Goal: Information Seeking & Learning: Learn about a topic

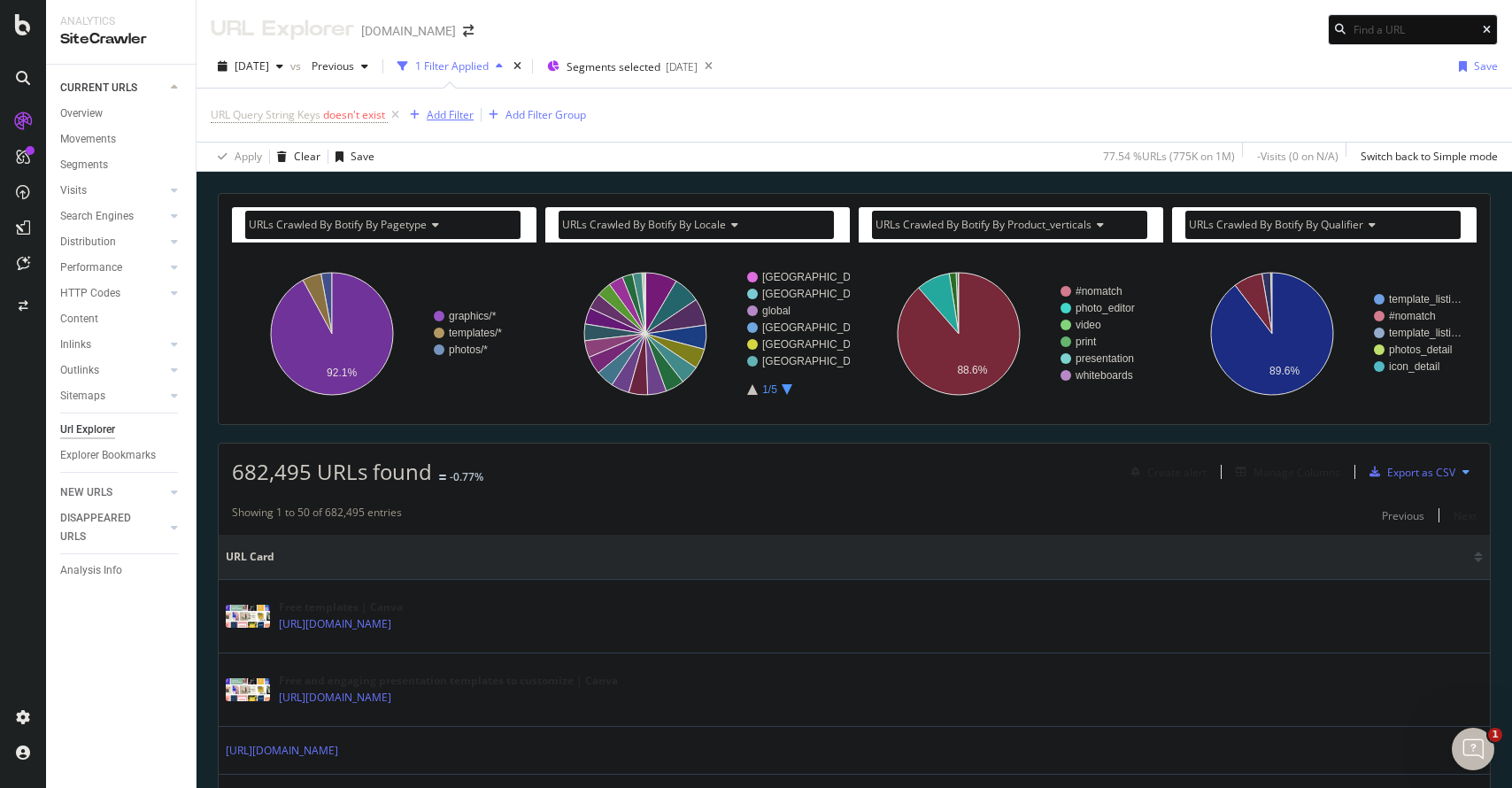
click at [426, 106] on div "Add Filter" at bounding box center [438, 115] width 71 height 19
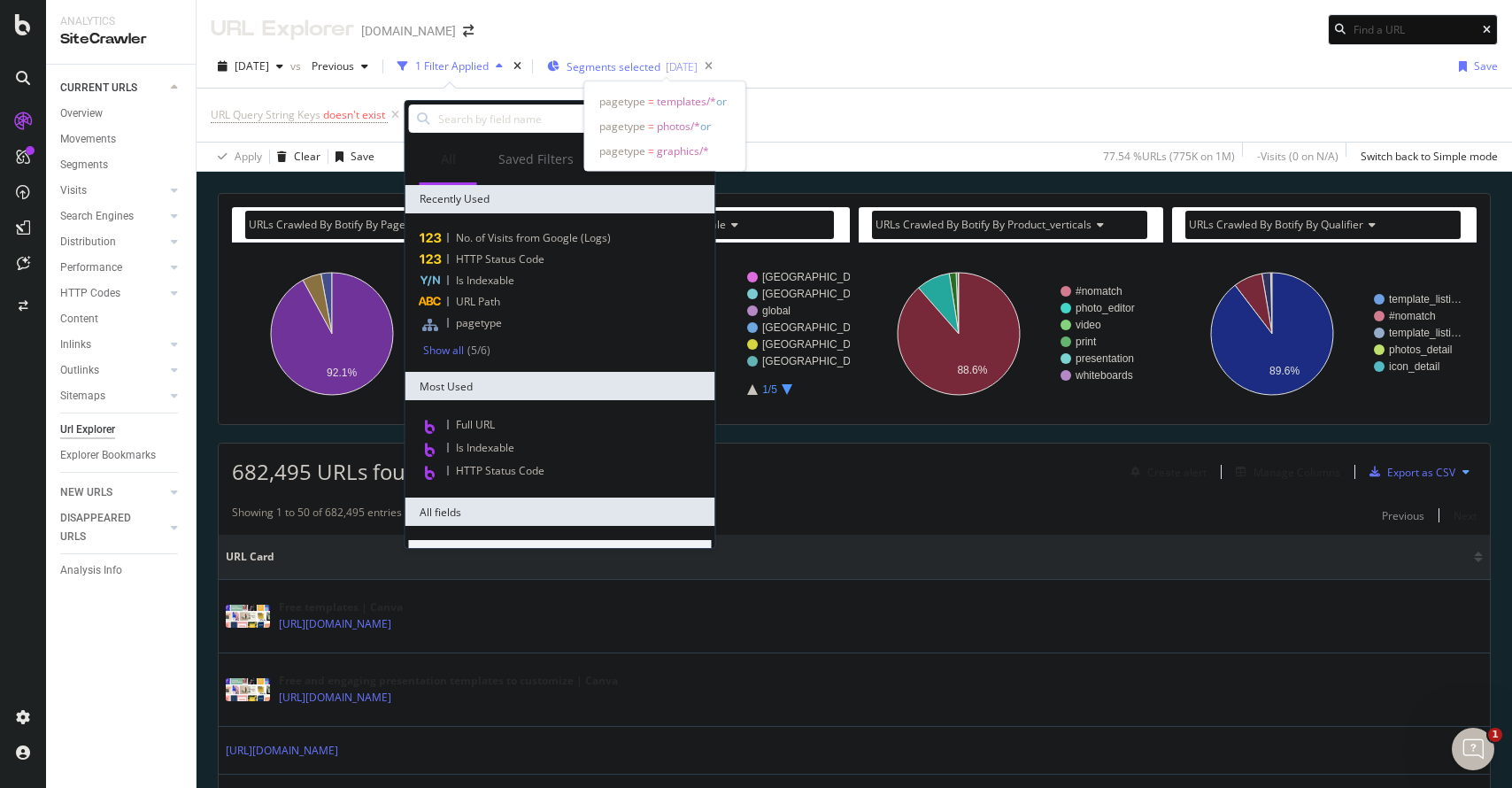
click at [638, 72] on span "Segments selected" at bounding box center [613, 67] width 94 height 15
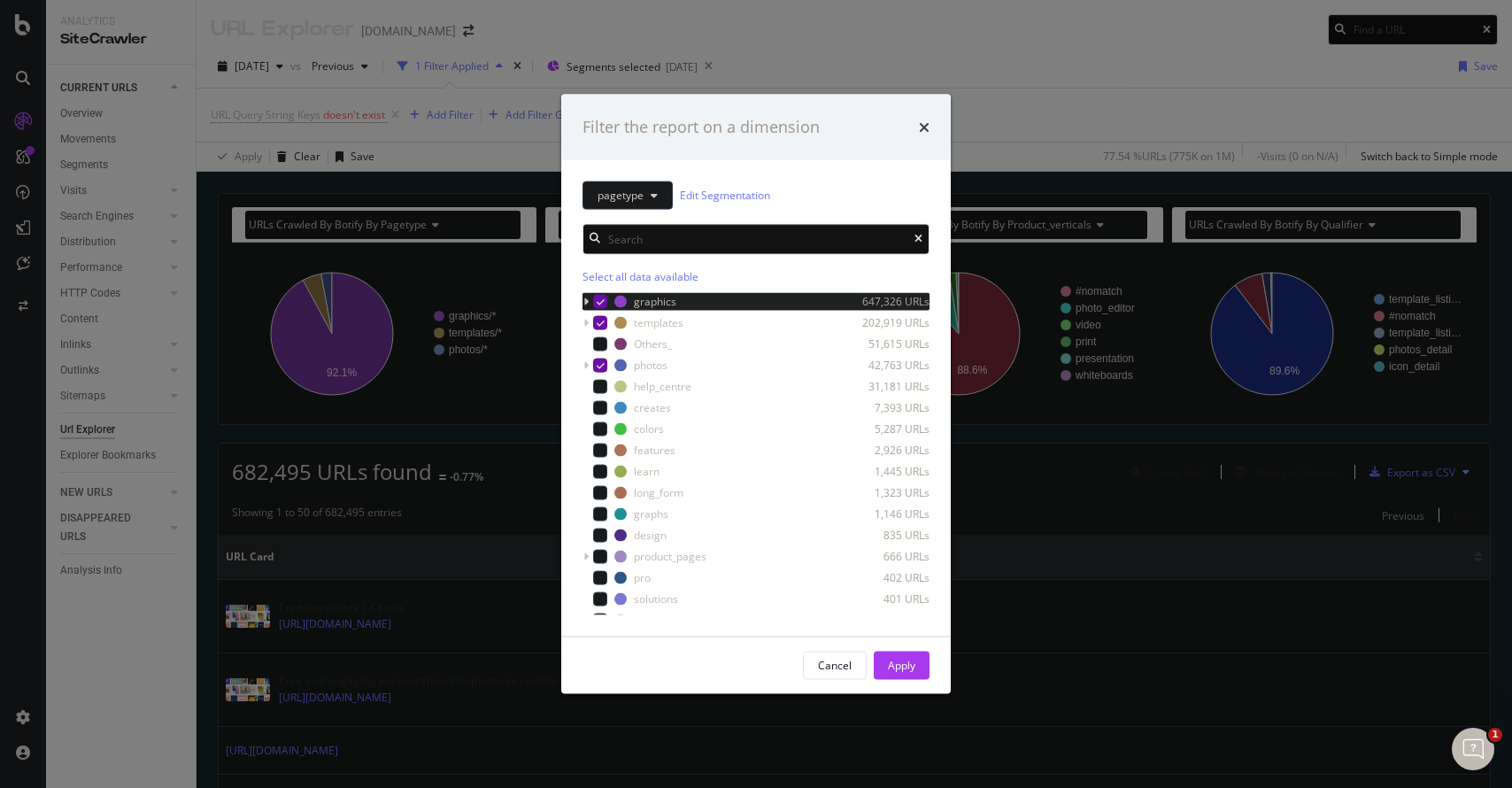
click at [597, 300] on icon "modal" at bounding box center [601, 301] width 8 height 9
click at [601, 368] on icon "modal" at bounding box center [601, 364] width 8 height 9
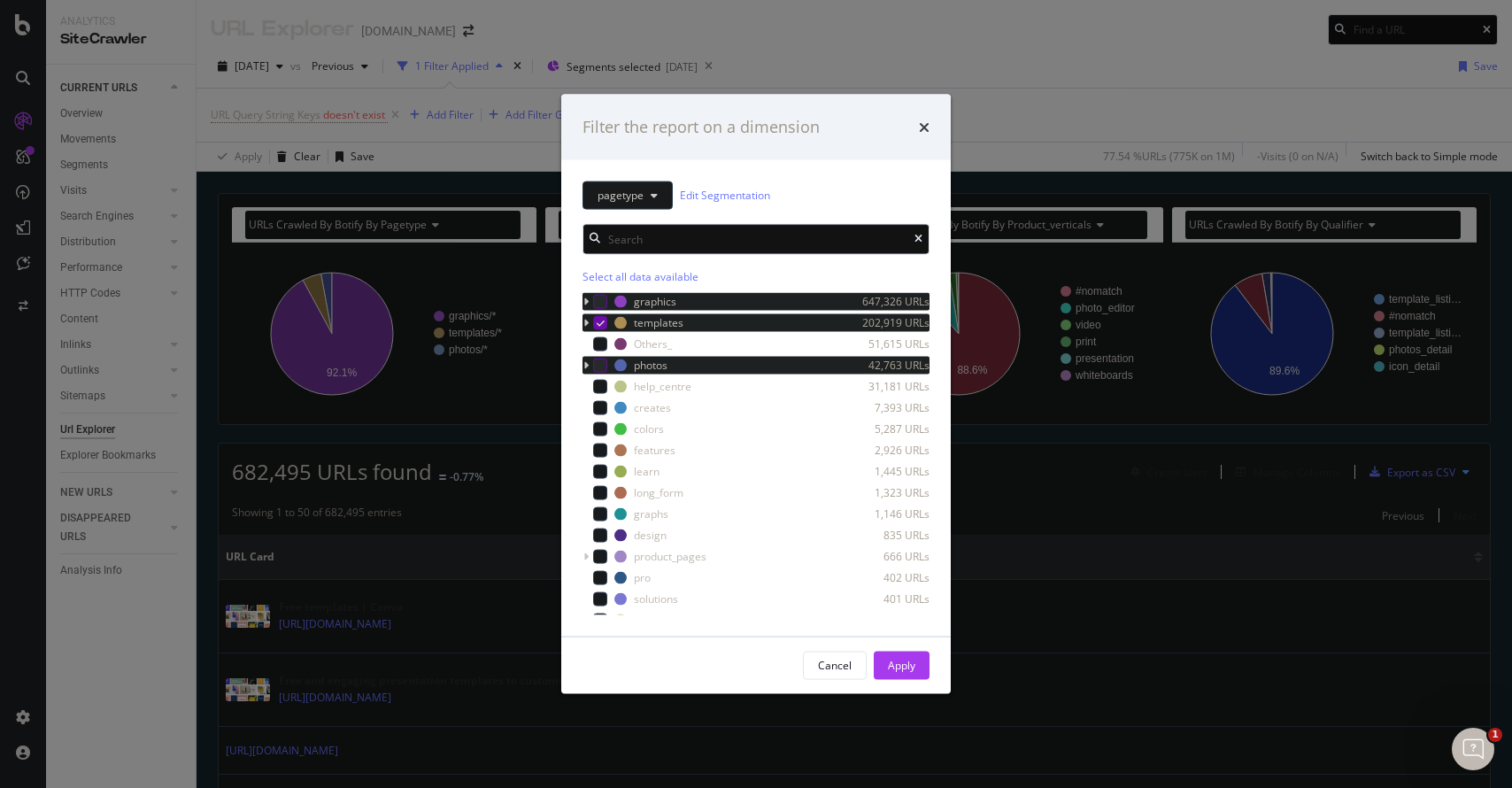
click at [588, 319] on icon "modal" at bounding box center [586, 322] width 6 height 11
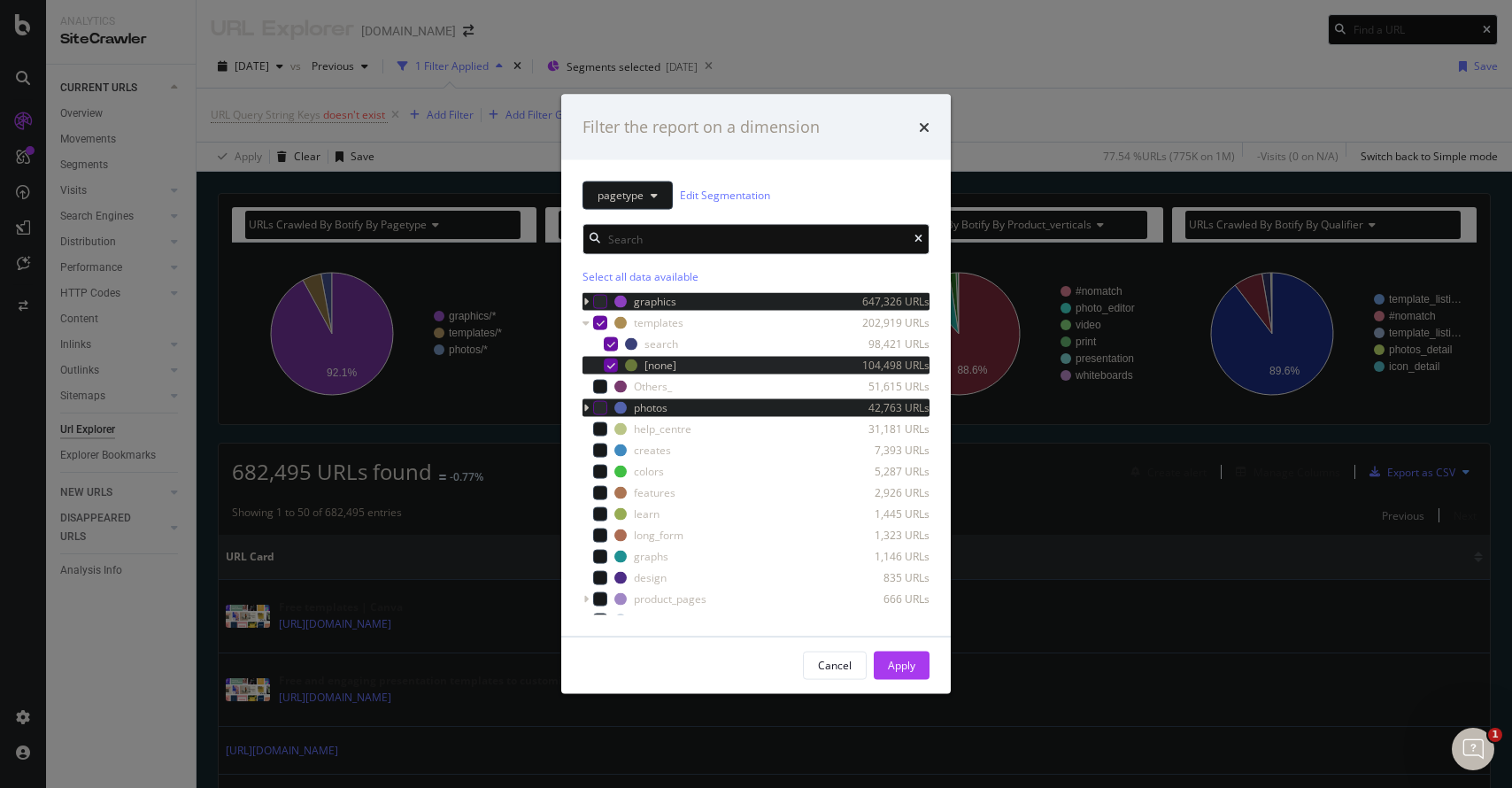
click at [608, 360] on icon "modal" at bounding box center [611, 364] width 8 height 9
click at [901, 663] on div "Apply" at bounding box center [902, 665] width 28 height 15
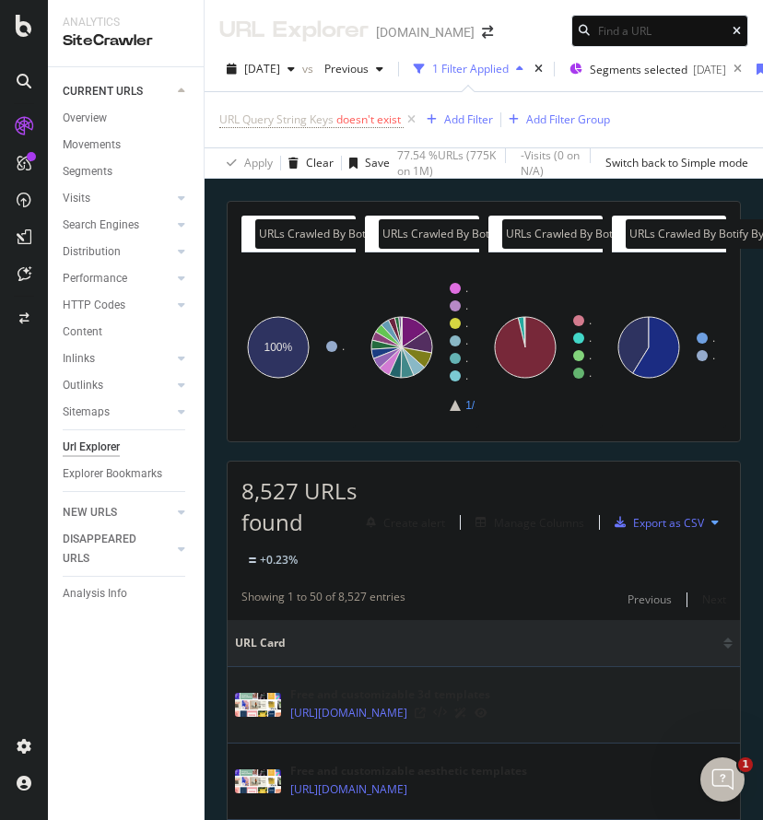
click at [419, 703] on div "Free and customizable 3d templates" at bounding box center [390, 694] width 200 height 17
click at [487, 718] on icon at bounding box center [480, 712] width 13 height 11
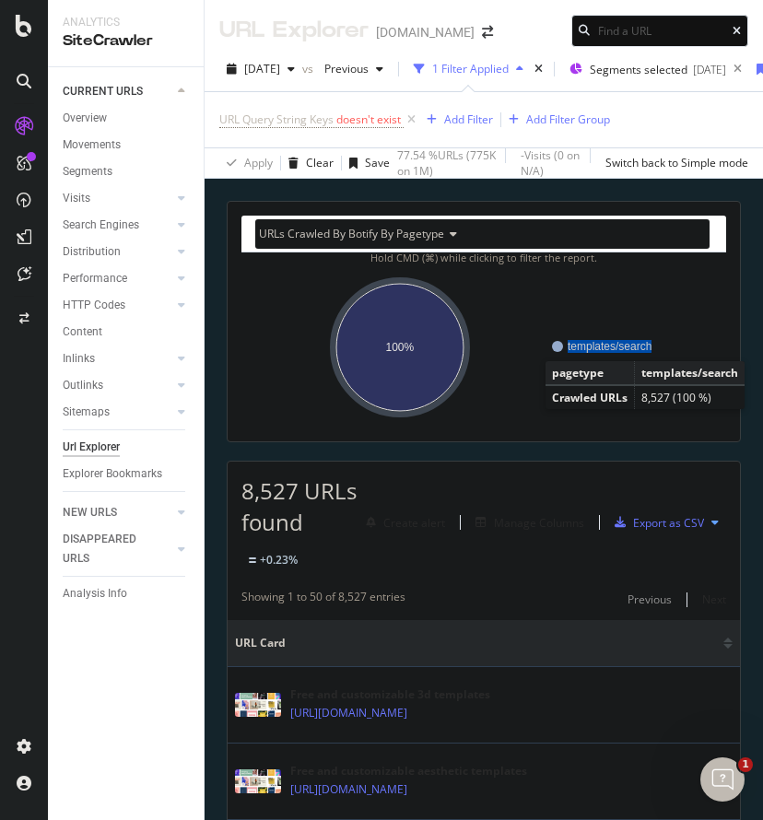
drag, startPoint x: 663, startPoint y: 344, endPoint x: 649, endPoint y: 350, distance: 14.9
click at [649, 350] on g "templates/search" at bounding box center [626, 346] width 149 height 13
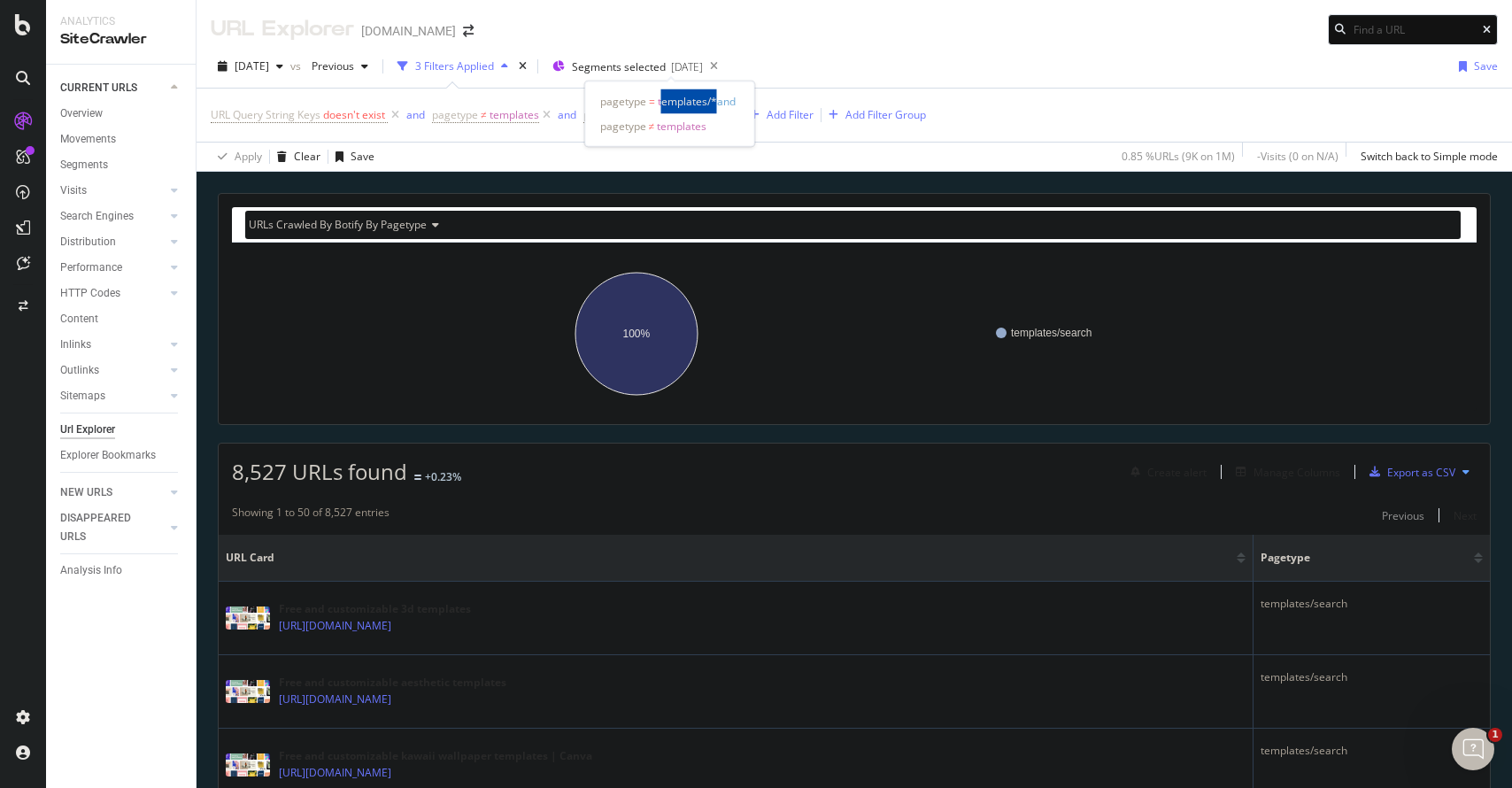
drag, startPoint x: 717, startPoint y: 105, endPoint x: 662, endPoint y: 102, distance: 55.1
click at [662, 102] on span "pagetype = templates/* and" at bounding box center [670, 102] width 140 height 25
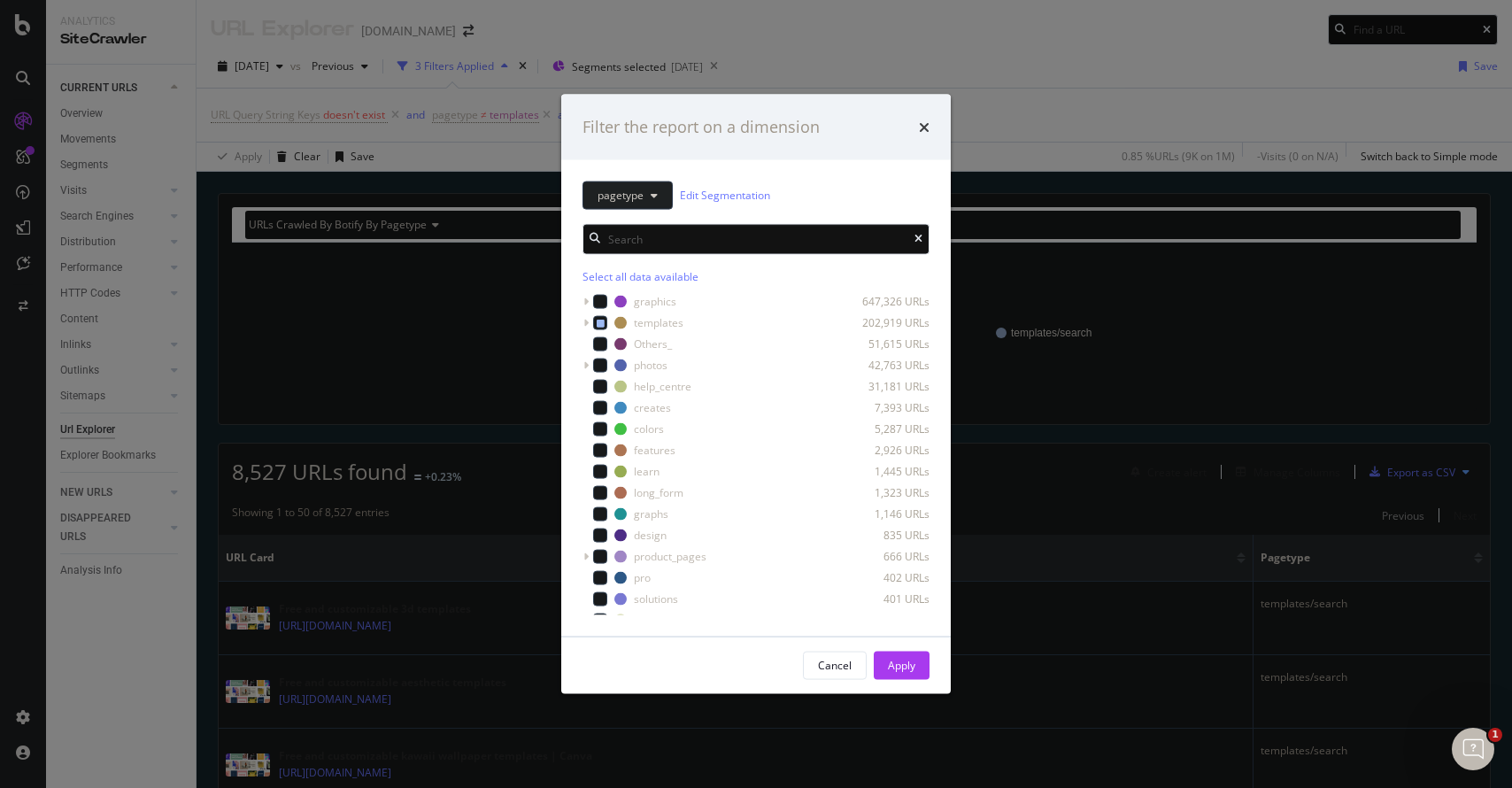
click at [658, 196] on button "pagetype" at bounding box center [628, 194] width 90 height 28
click at [732, 192] on link "Edit Segmentation" at bounding box center [725, 194] width 90 height 18
click at [732, 124] on icon "times" at bounding box center [924, 126] width 11 height 14
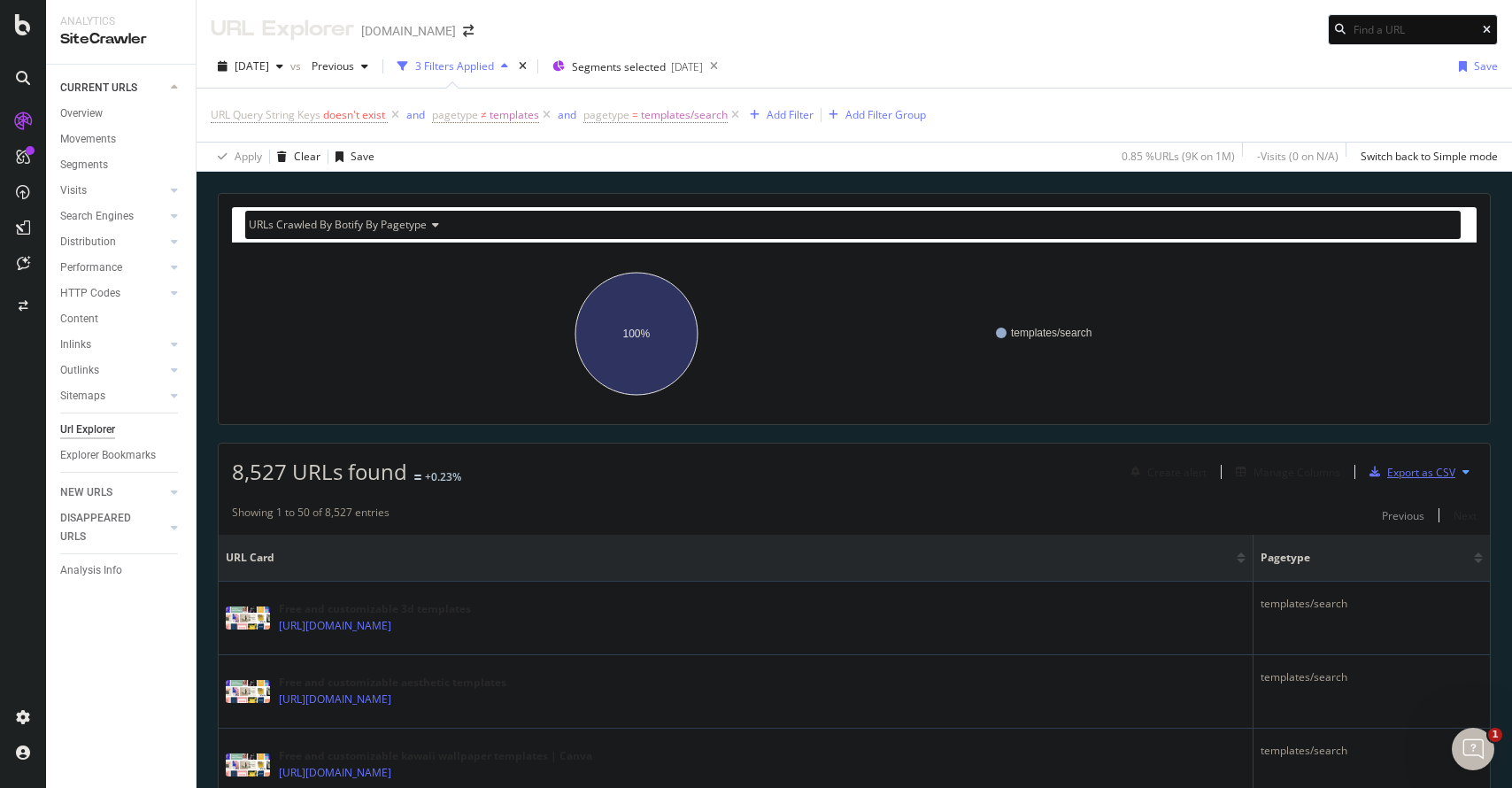
click at [732, 475] on div "Export as CSV" at bounding box center [1421, 473] width 68 height 15
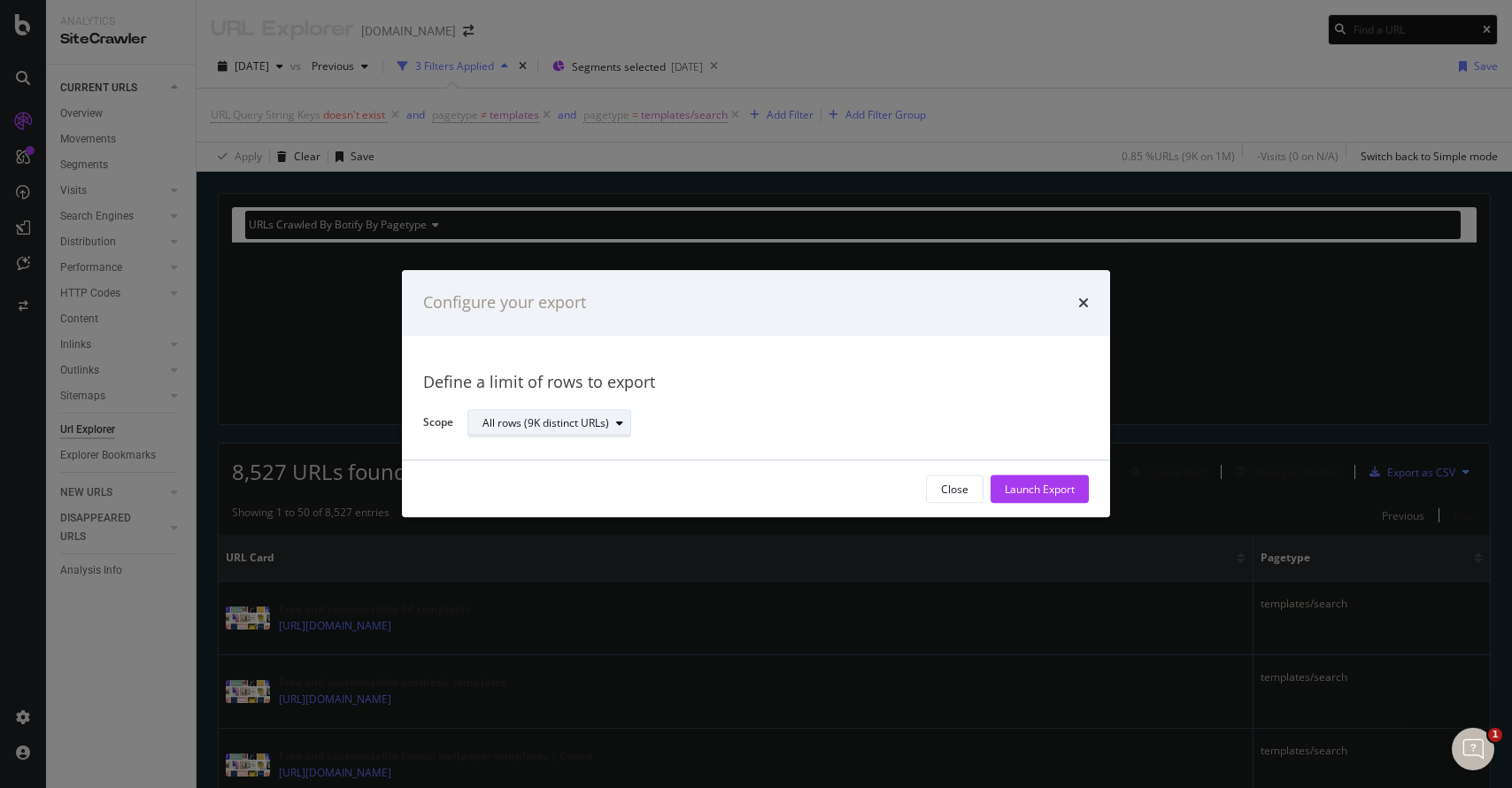
click at [575, 423] on div "All rows (9K distinct URLs)" at bounding box center [546, 423] width 127 height 11
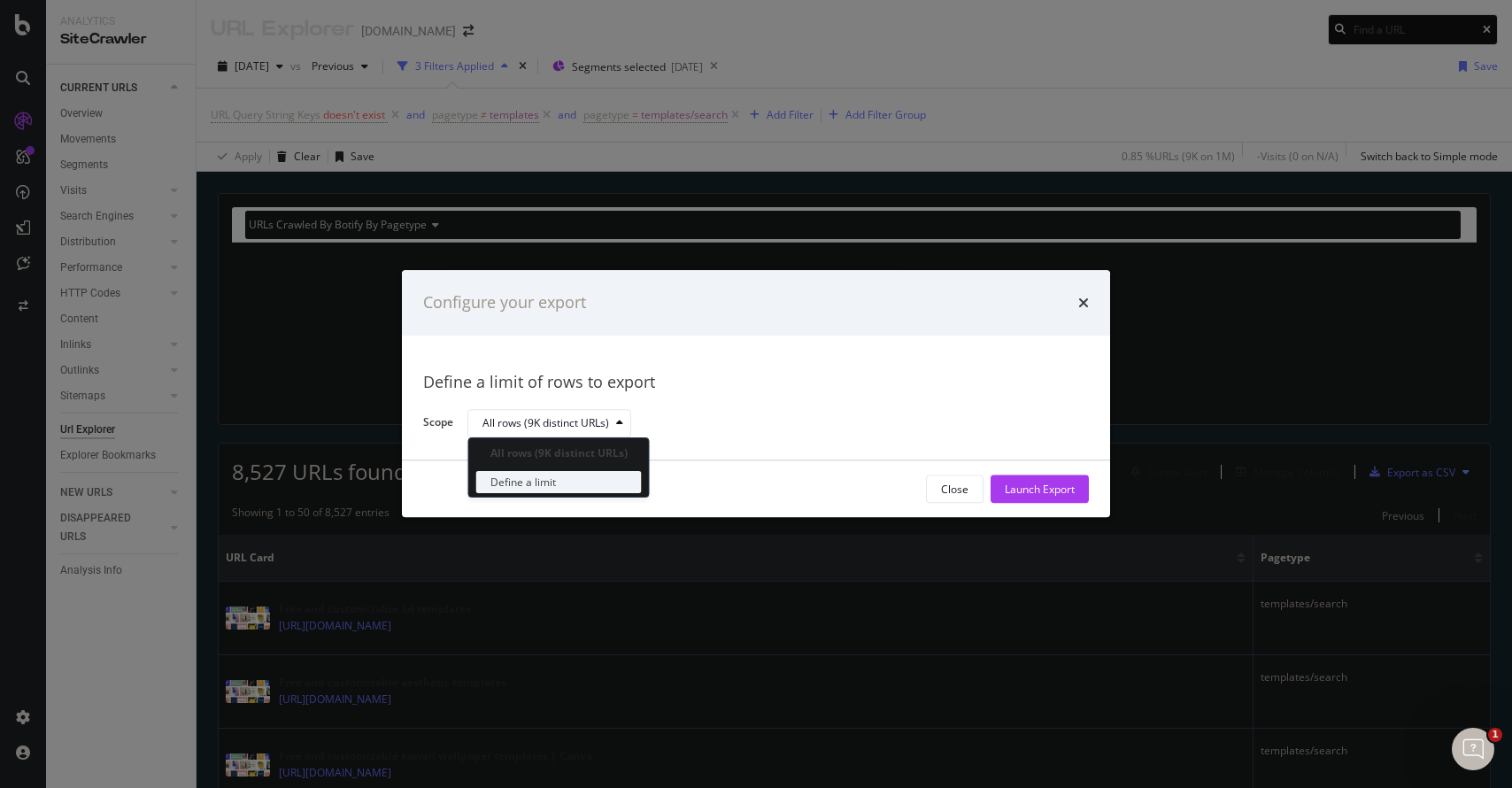
click at [572, 479] on div "Define a limit" at bounding box center [558, 481] width 165 height 22
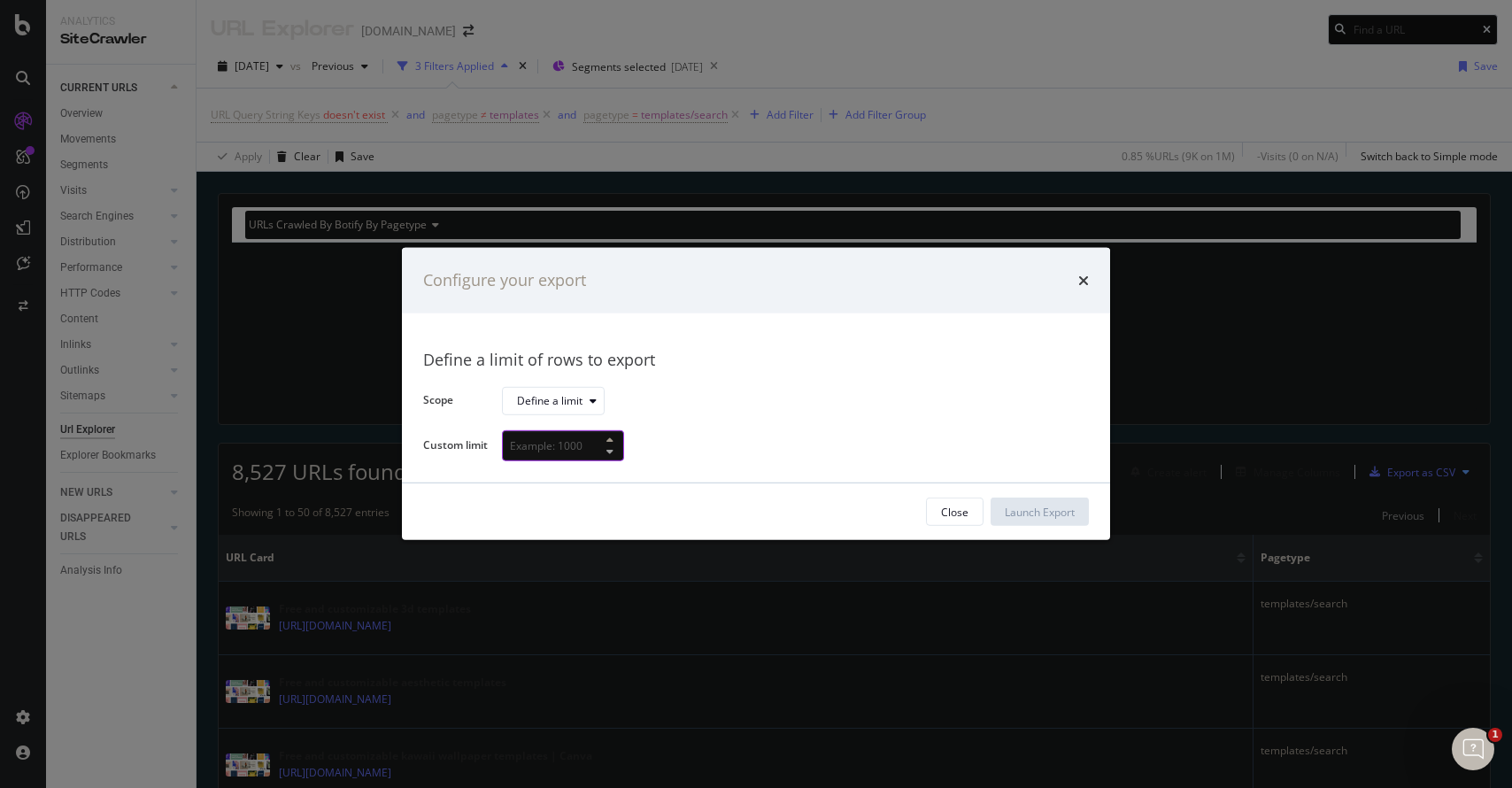
click at [576, 444] on input "modal" at bounding box center [562, 446] width 122 height 31
type input "10"
click at [732, 527] on div "Close Launch Export" at bounding box center [756, 511] width 708 height 57
click at [732, 520] on div "Launch Export" at bounding box center [1039, 512] width 70 height 27
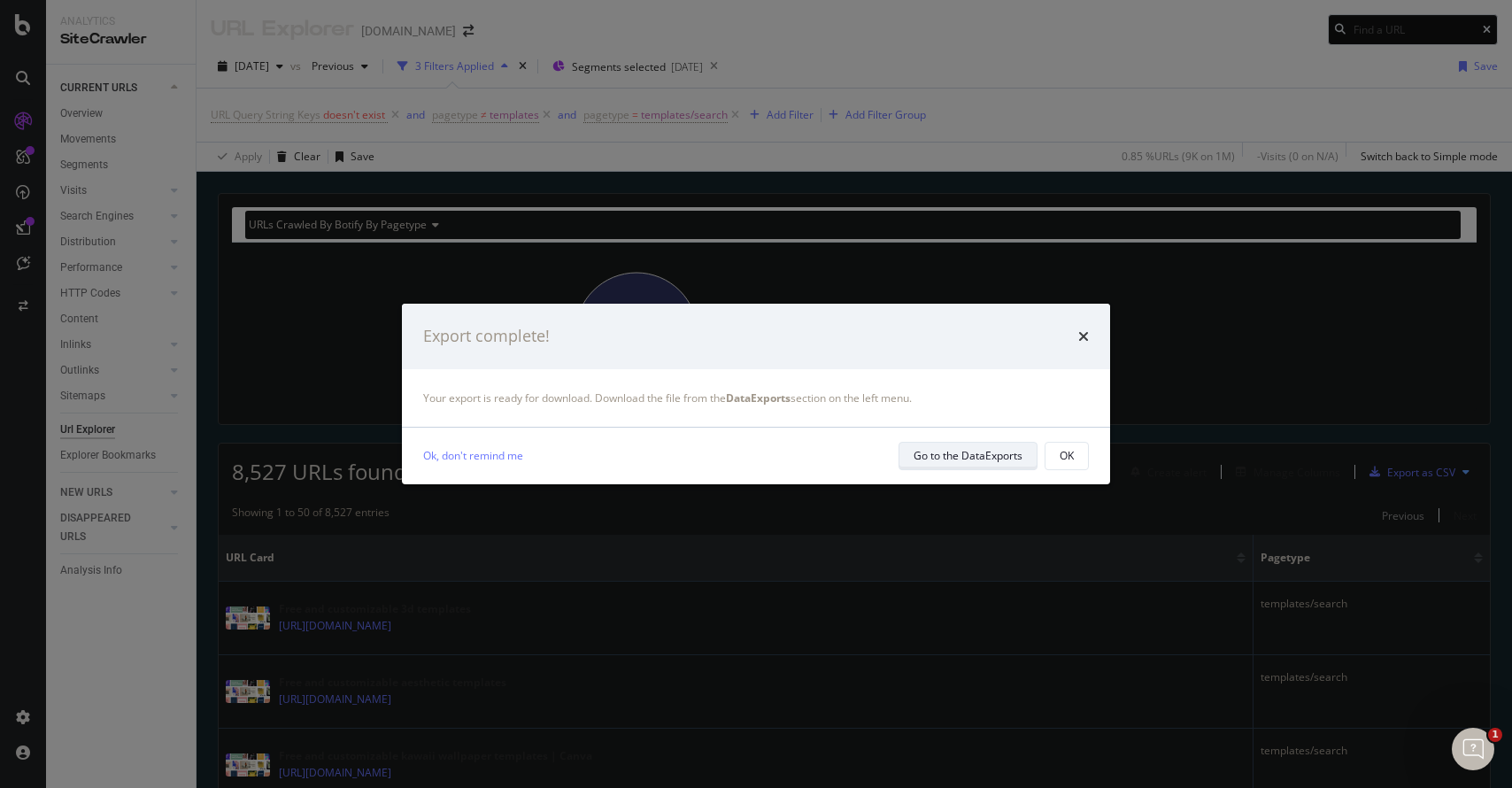
click at [732, 455] on div "Go to the DataExports" at bounding box center [967, 456] width 109 height 15
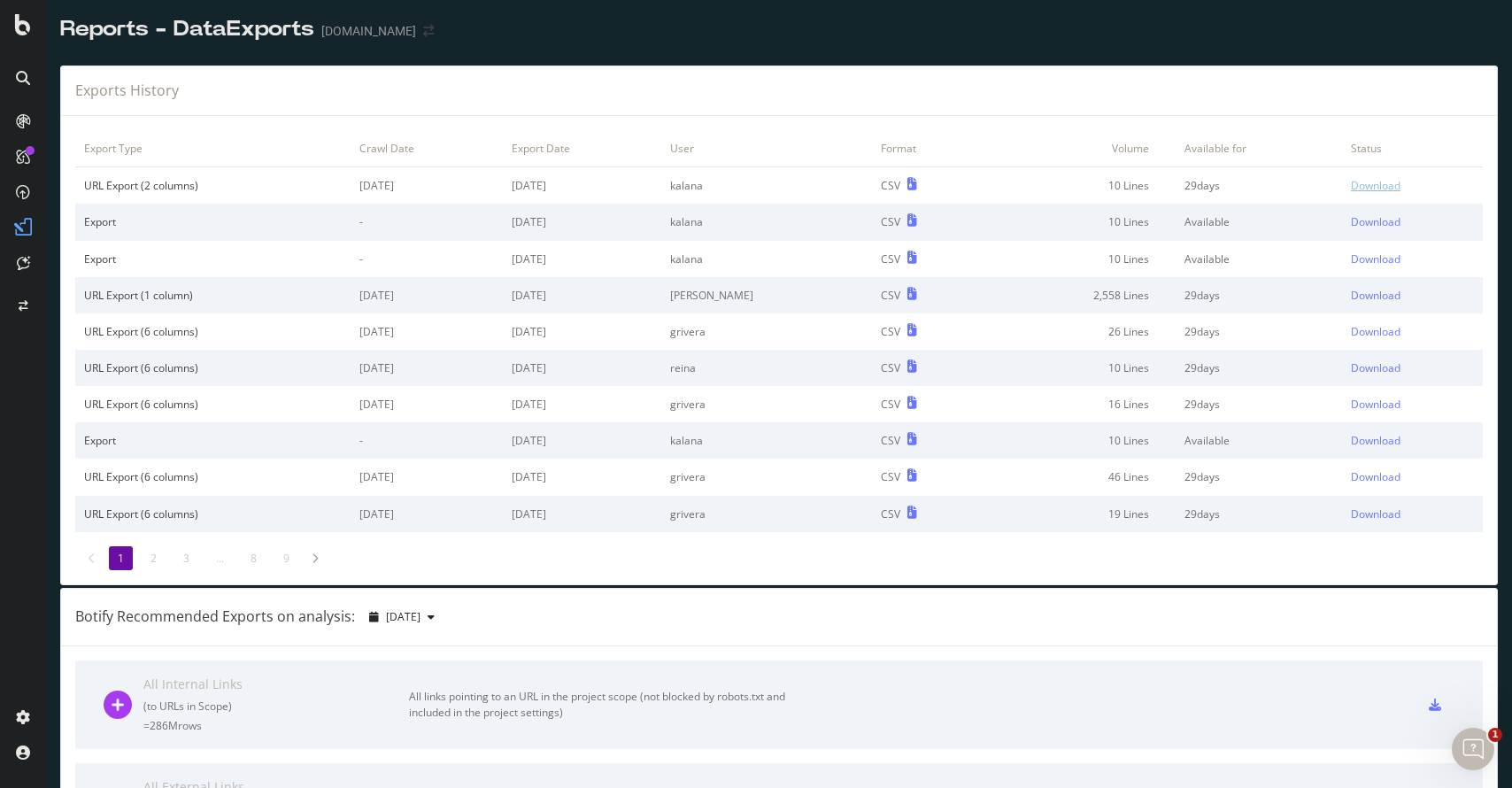
click at [732, 189] on div "Download" at bounding box center [1376, 185] width 50 height 15
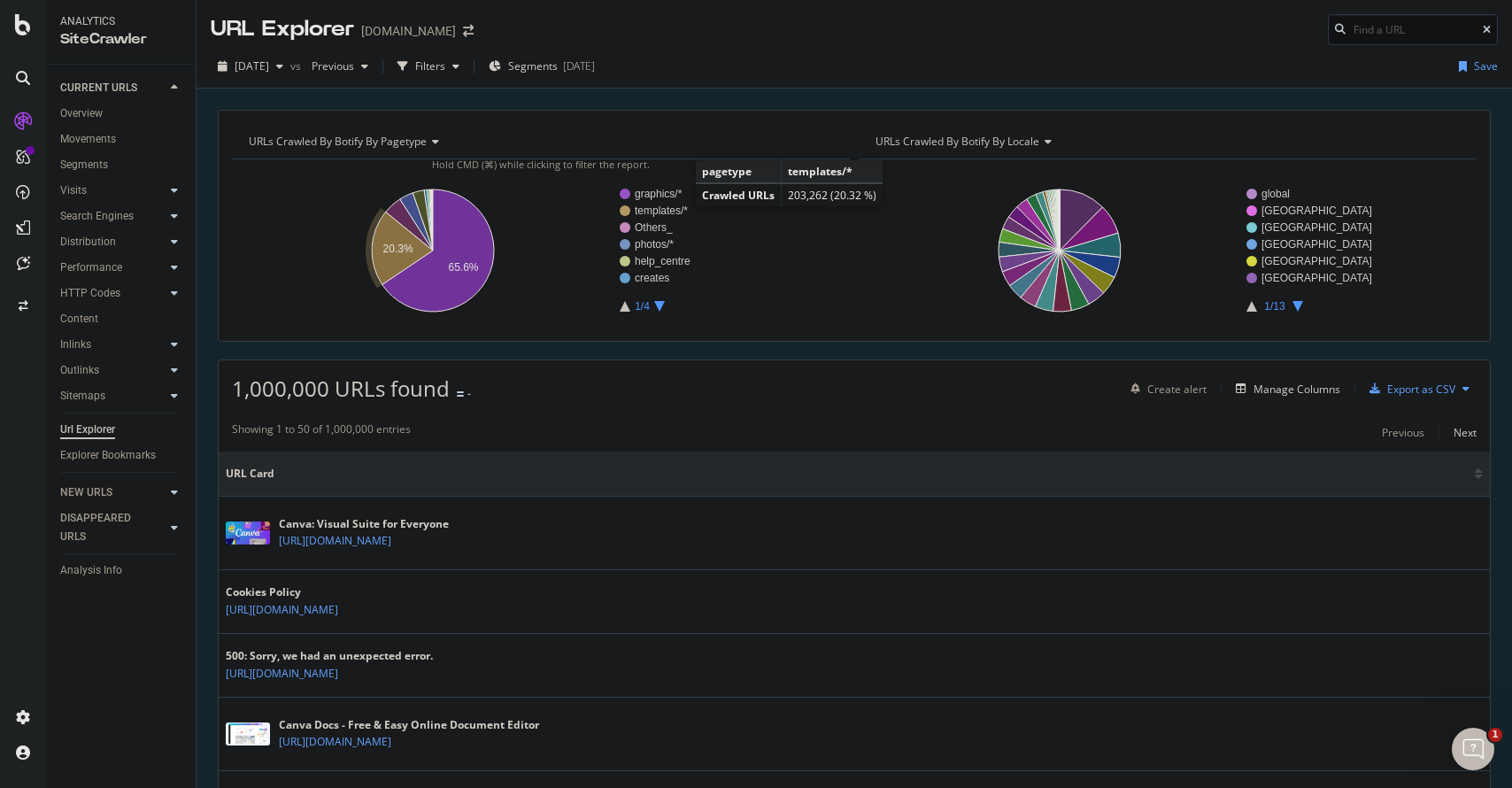
click at [672, 209] on text "templates/*" at bounding box center [660, 210] width 53 height 12
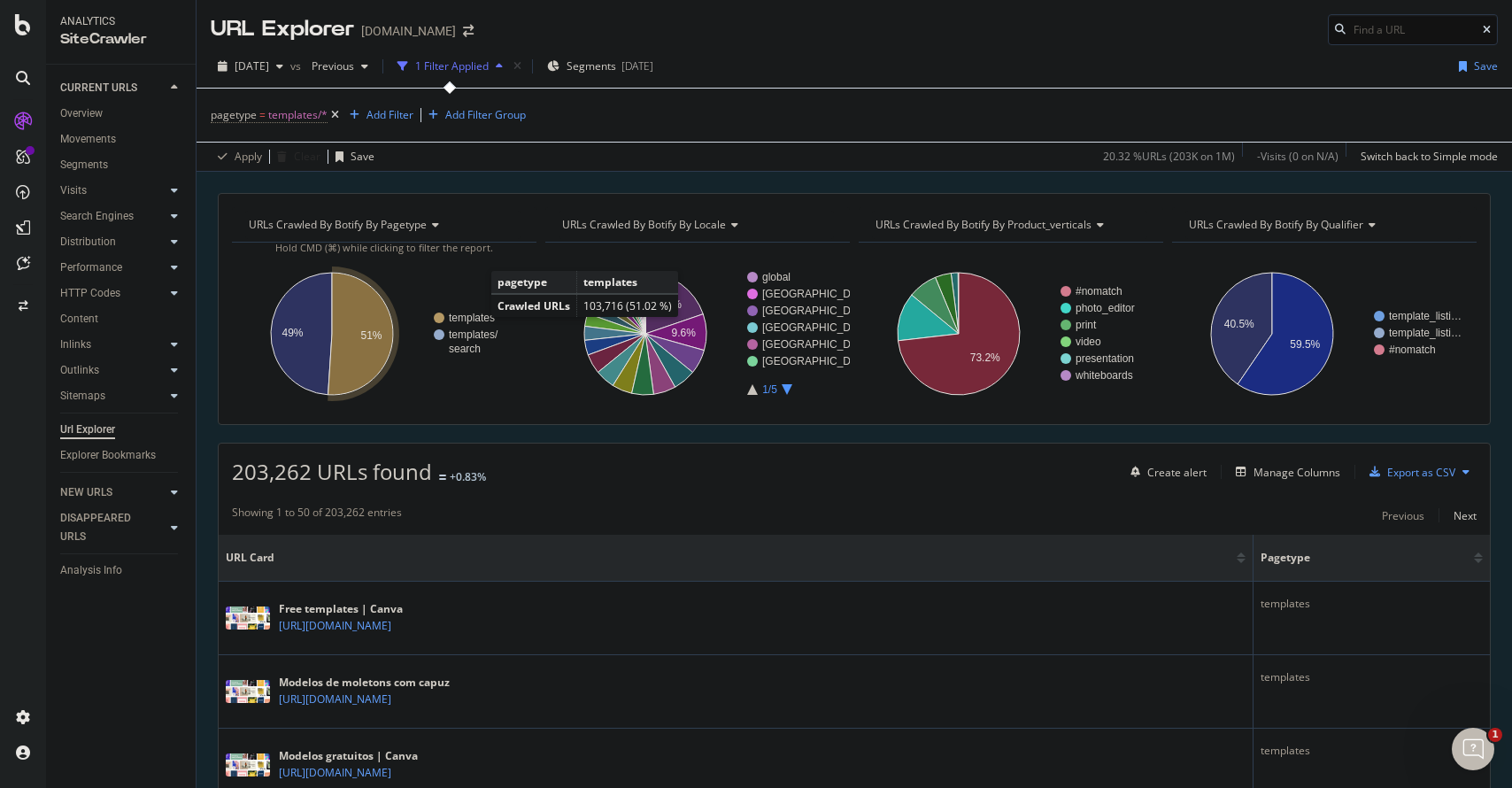
click at [473, 314] on text "templates" at bounding box center [472, 317] width 46 height 12
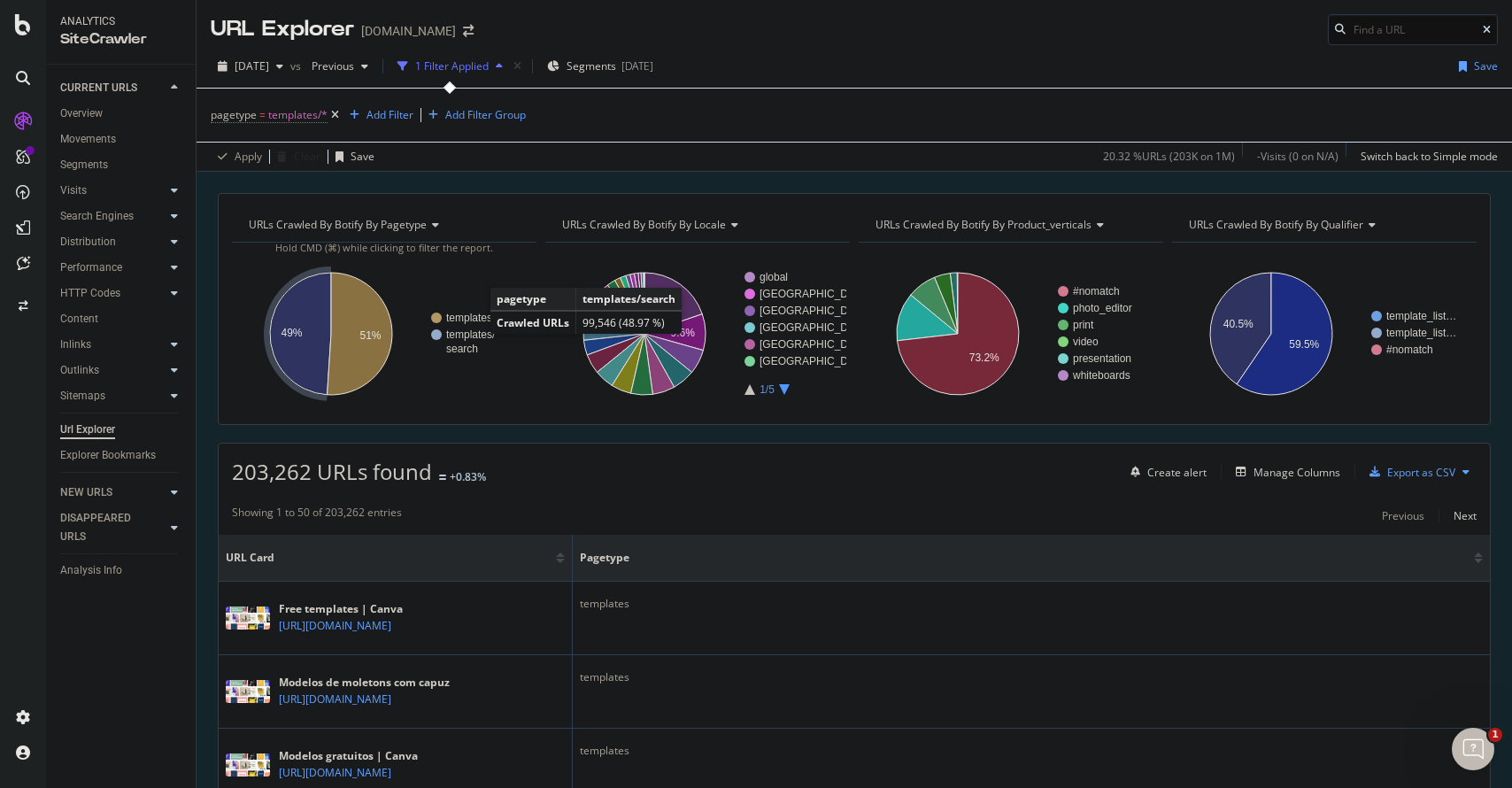
click at [470, 336] on text "templates/" at bounding box center [471, 334] width 50 height 12
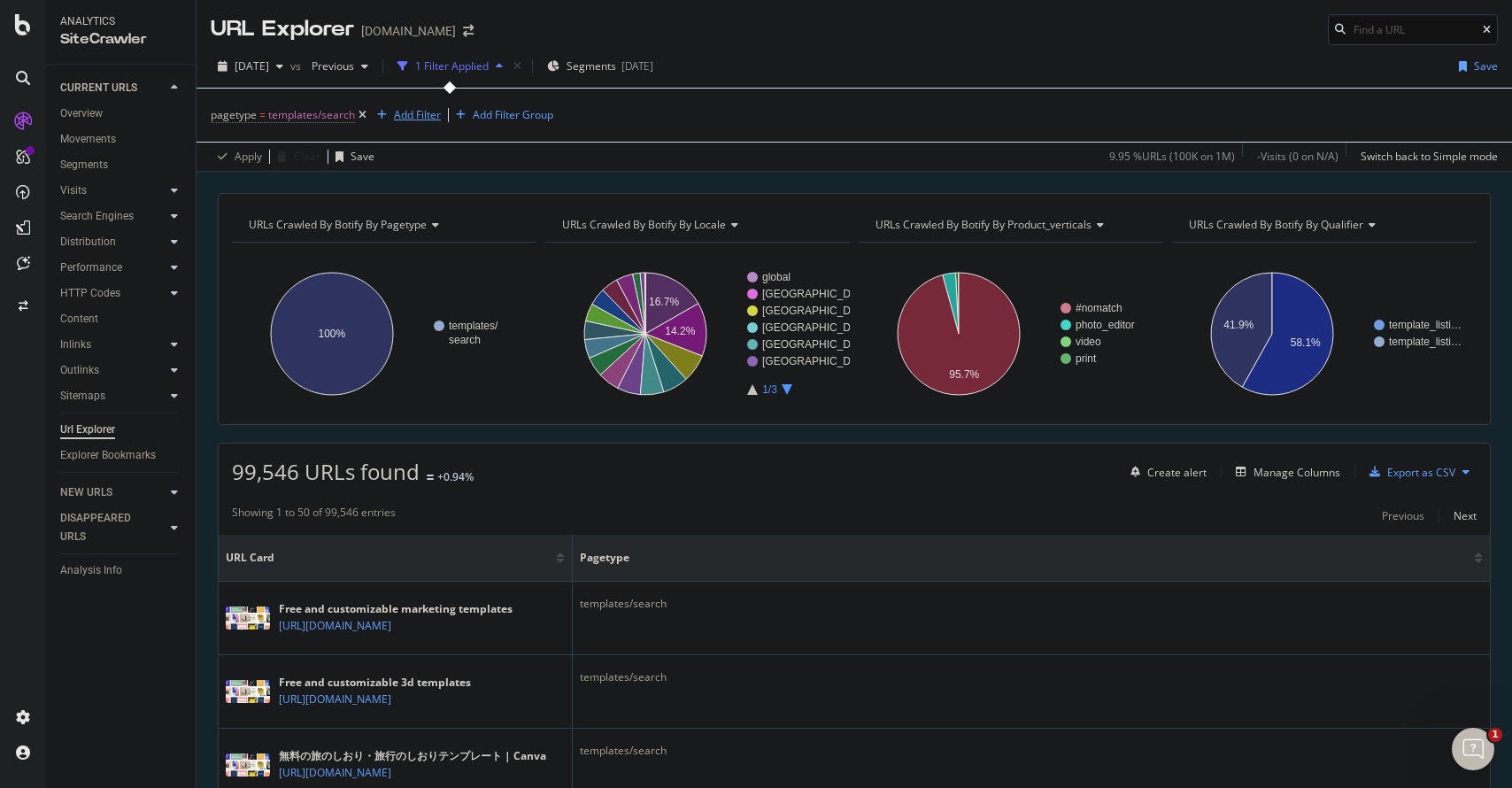
click at [426, 113] on div "Add Filter" at bounding box center [417, 114] width 47 height 15
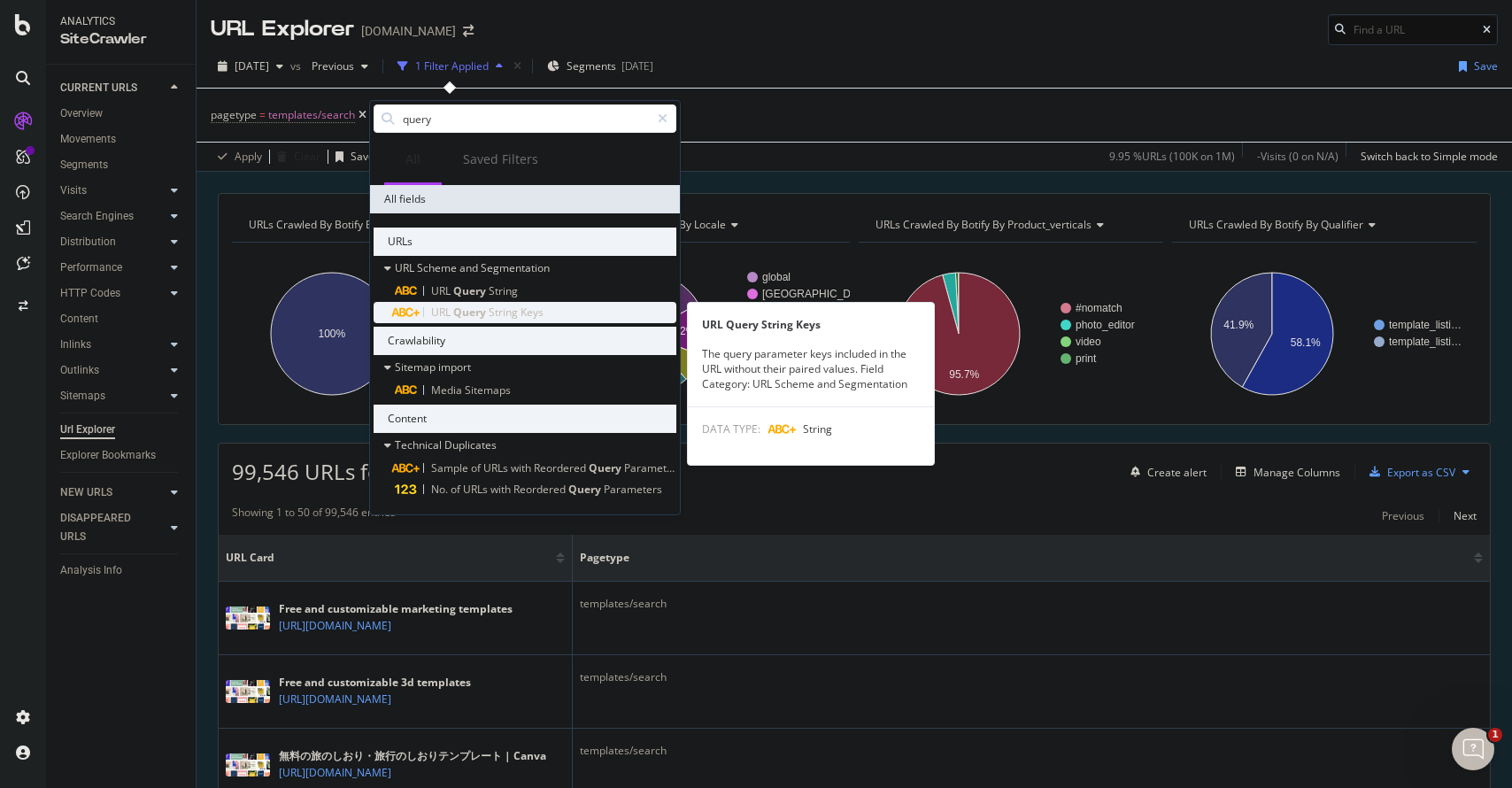
type input "query"
click at [566, 310] on div "URL Query String Keys" at bounding box center [535, 312] width 282 height 21
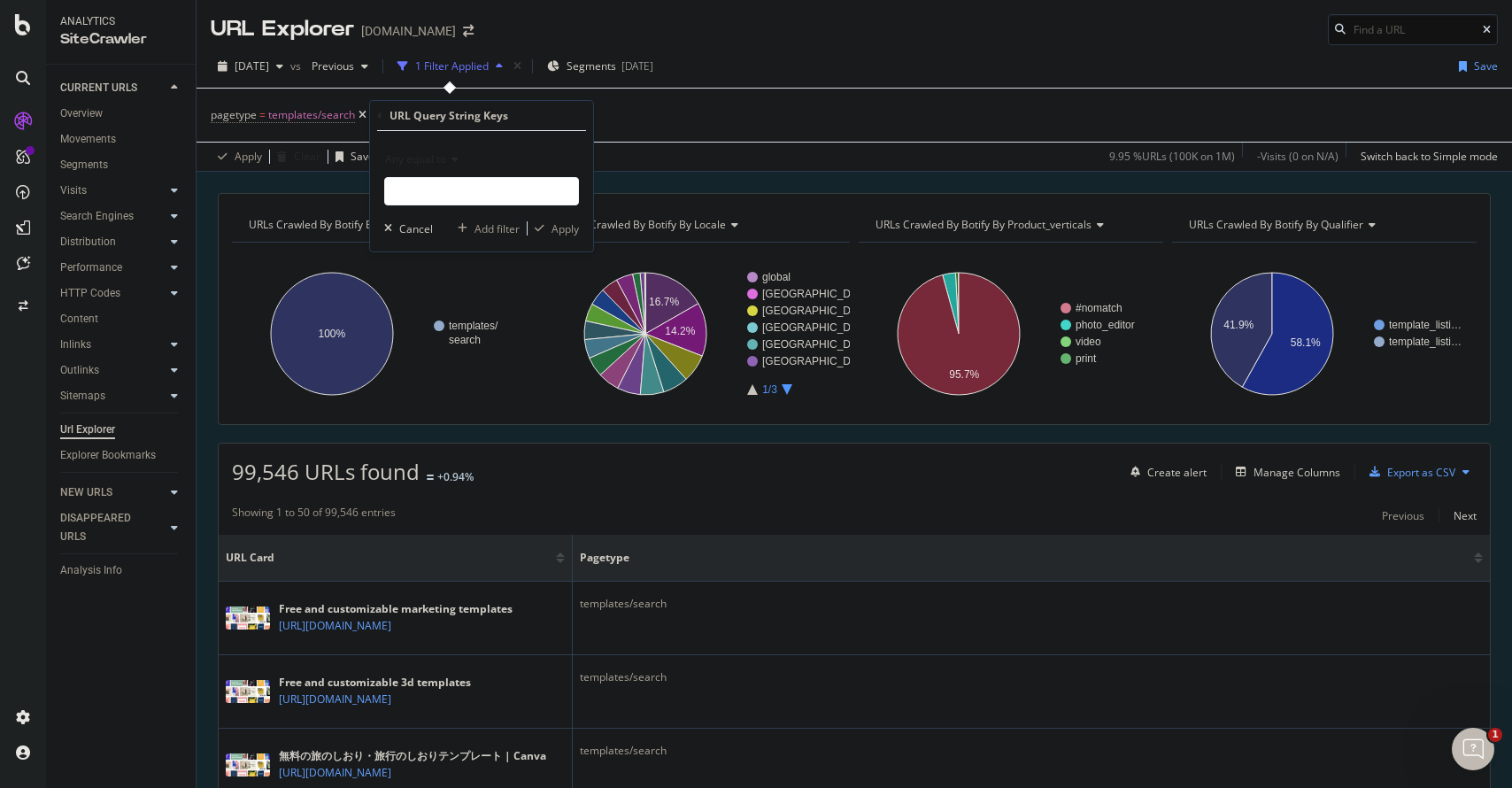
click at [458, 166] on div "Any equal to" at bounding box center [482, 159] width 195 height 28
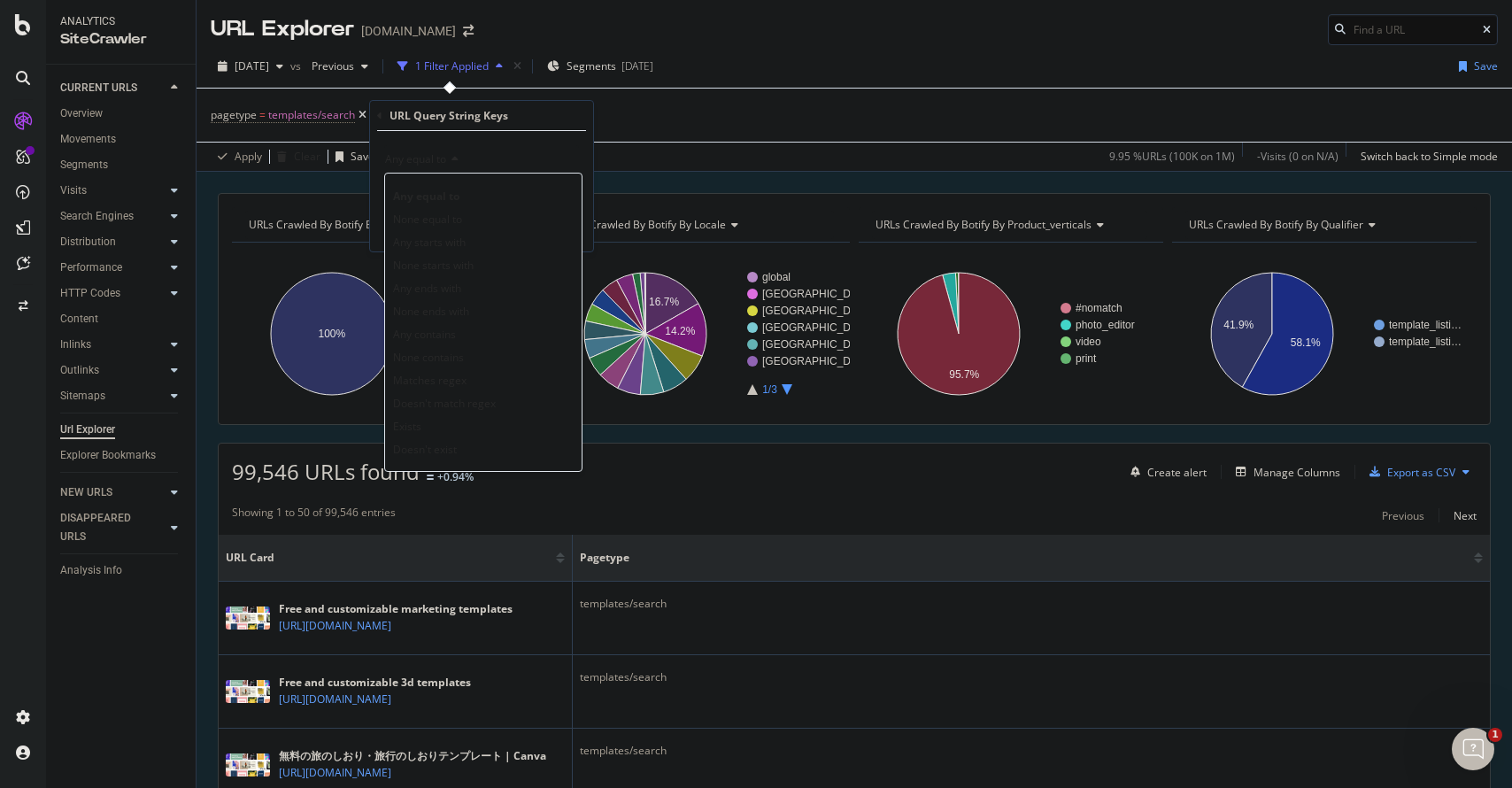
click at [449, 452] on span "Doesn't exist" at bounding box center [425, 450] width 63 height 15
click at [560, 189] on div "Apply" at bounding box center [565, 197] width 28 height 15
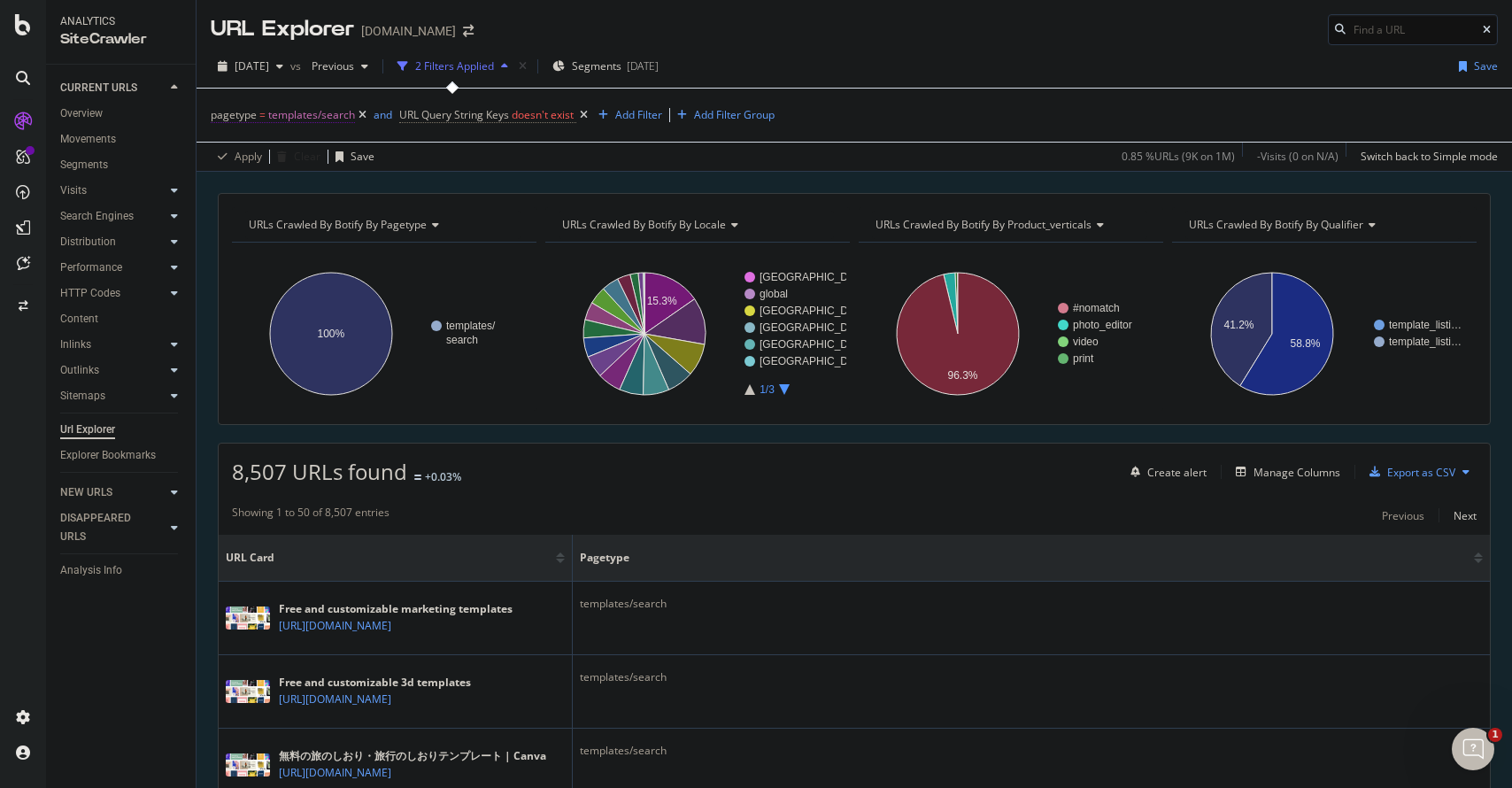
click at [332, 115] on span "templates/search" at bounding box center [311, 115] width 87 height 25
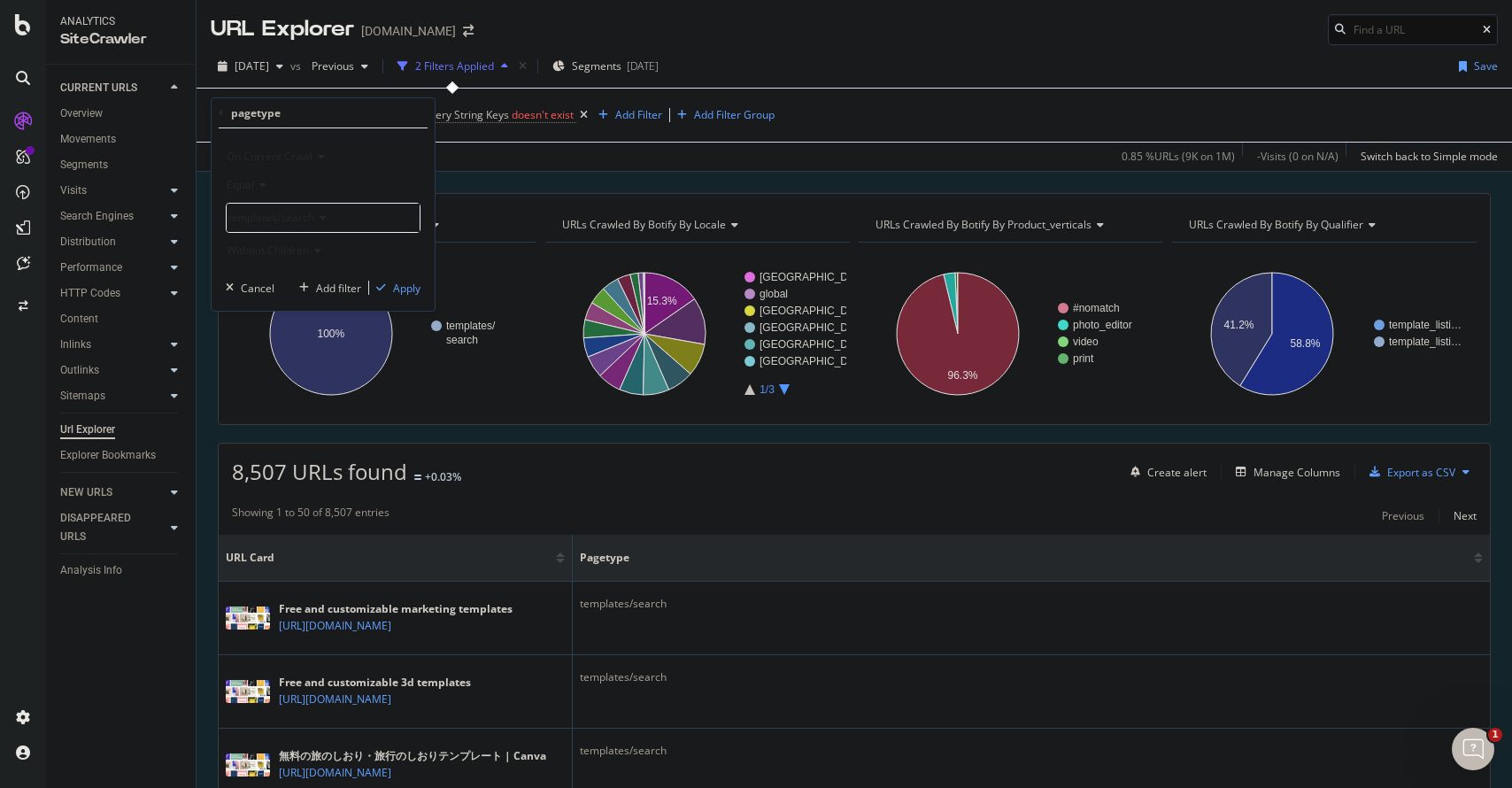
click at [320, 216] on icon at bounding box center [320, 217] width 12 height 11
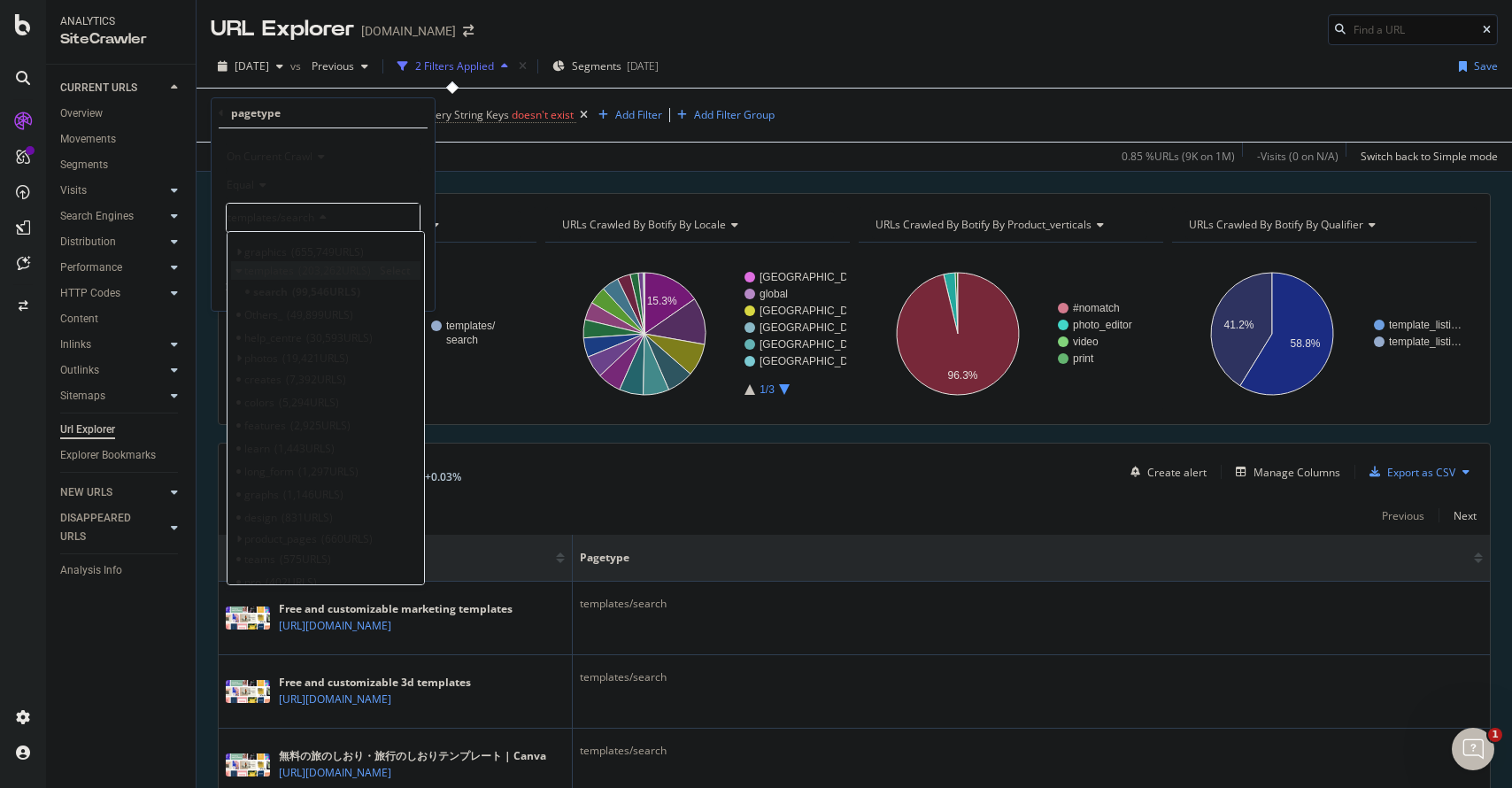
click at [391, 267] on span "Select" at bounding box center [395, 271] width 31 height 15
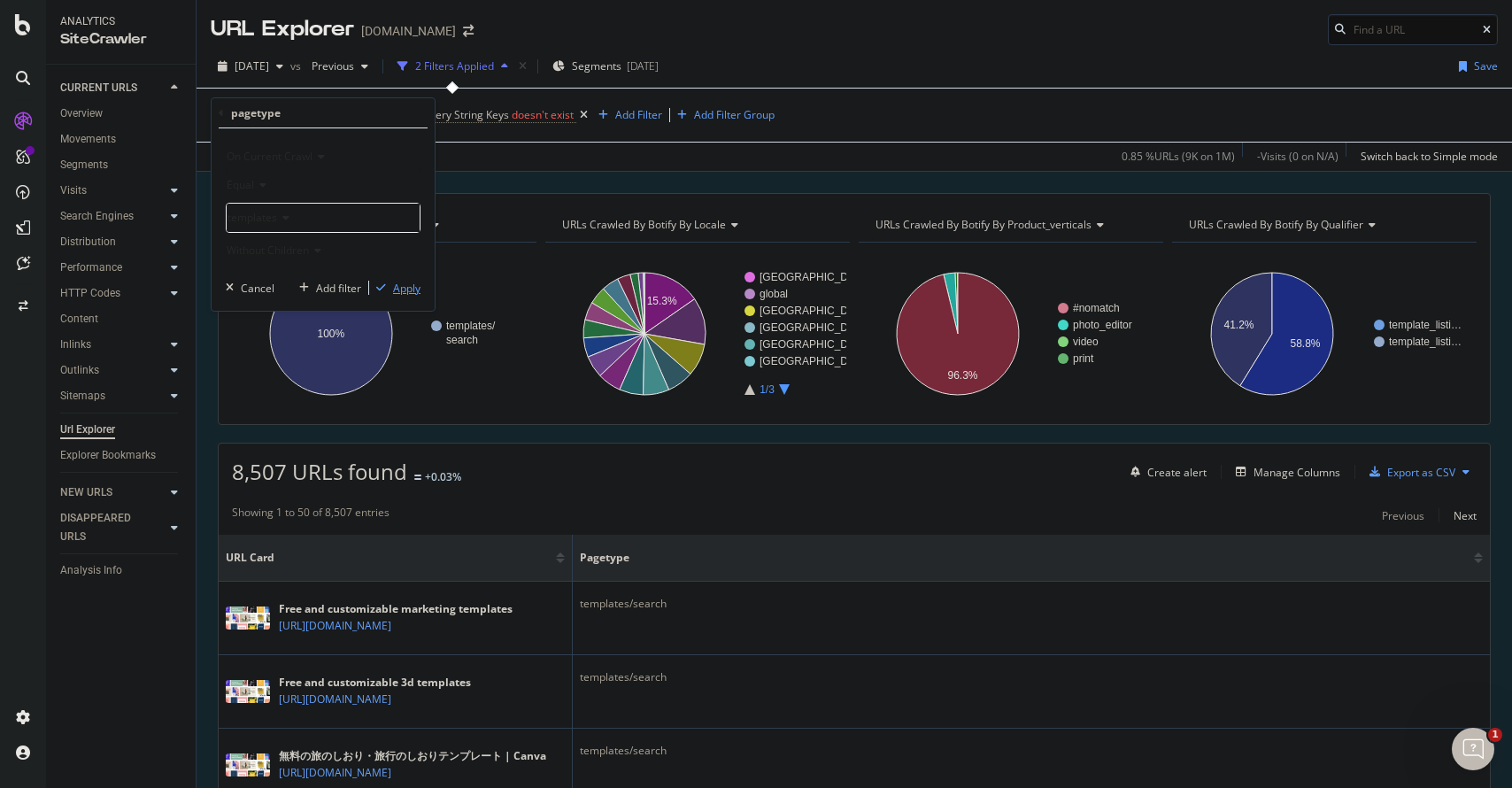
click at [398, 291] on div "Apply" at bounding box center [407, 288] width 28 height 15
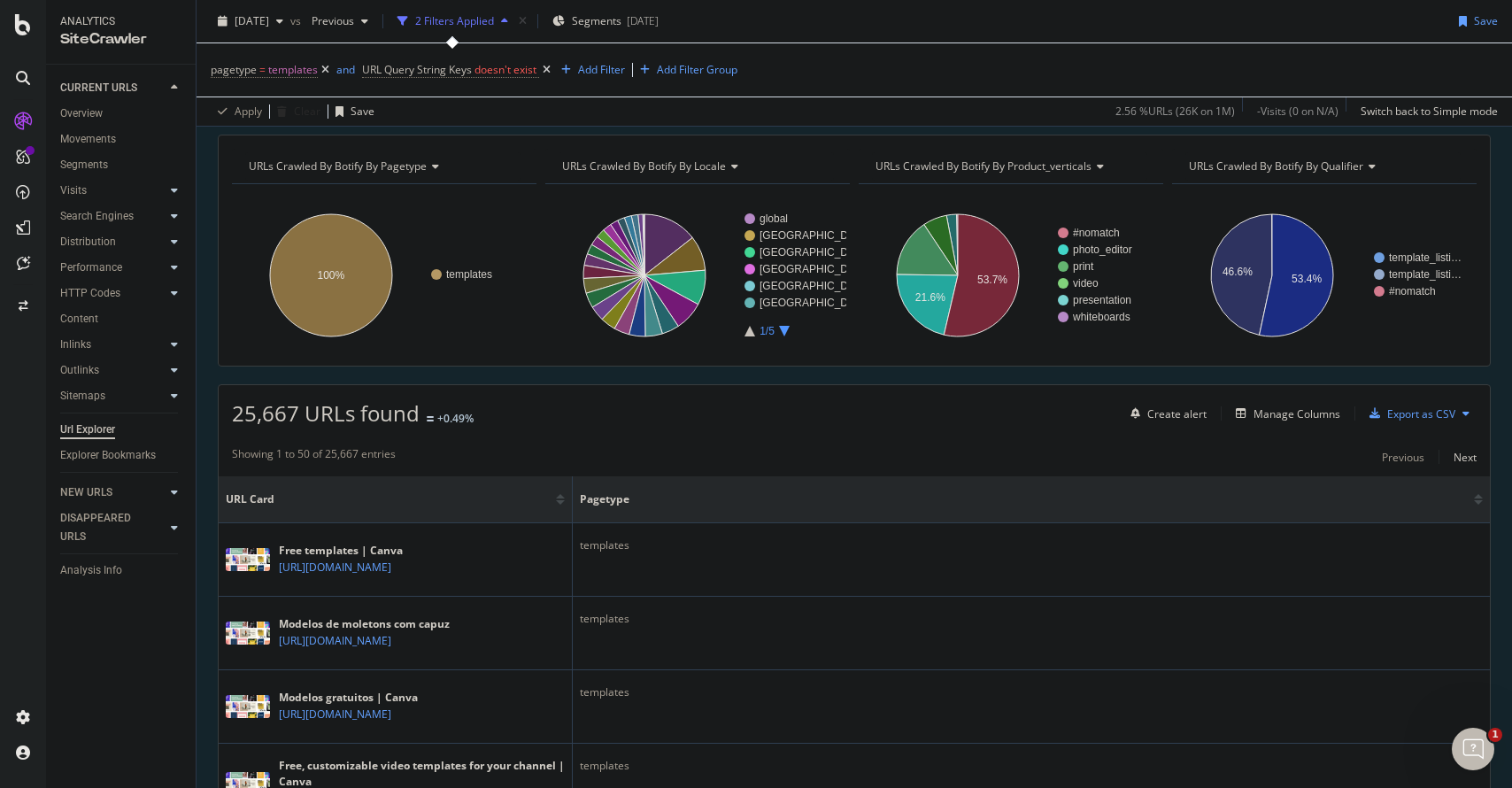
scroll to position [25, 0]
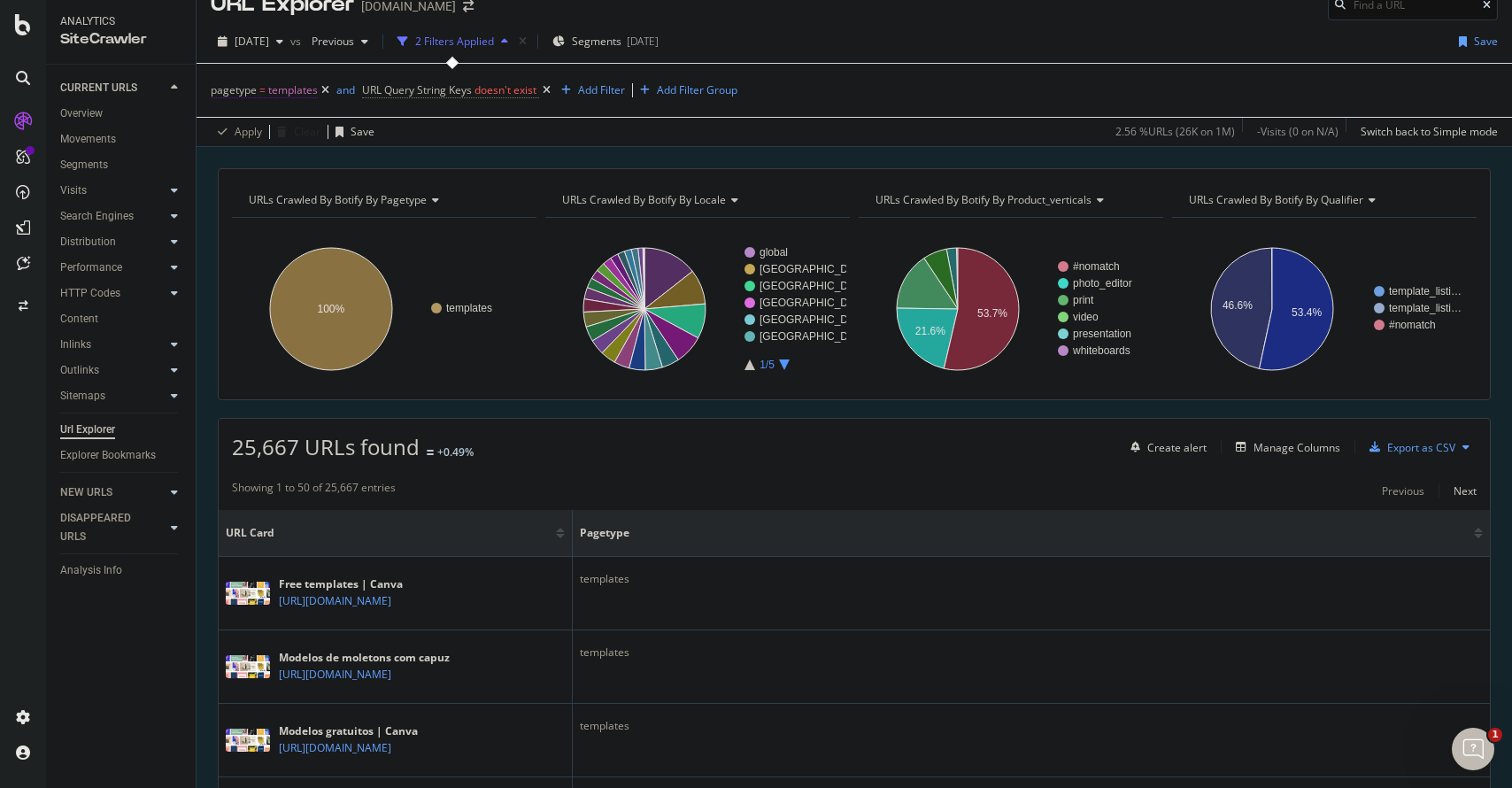
click at [295, 92] on span "templates" at bounding box center [293, 90] width 50 height 25
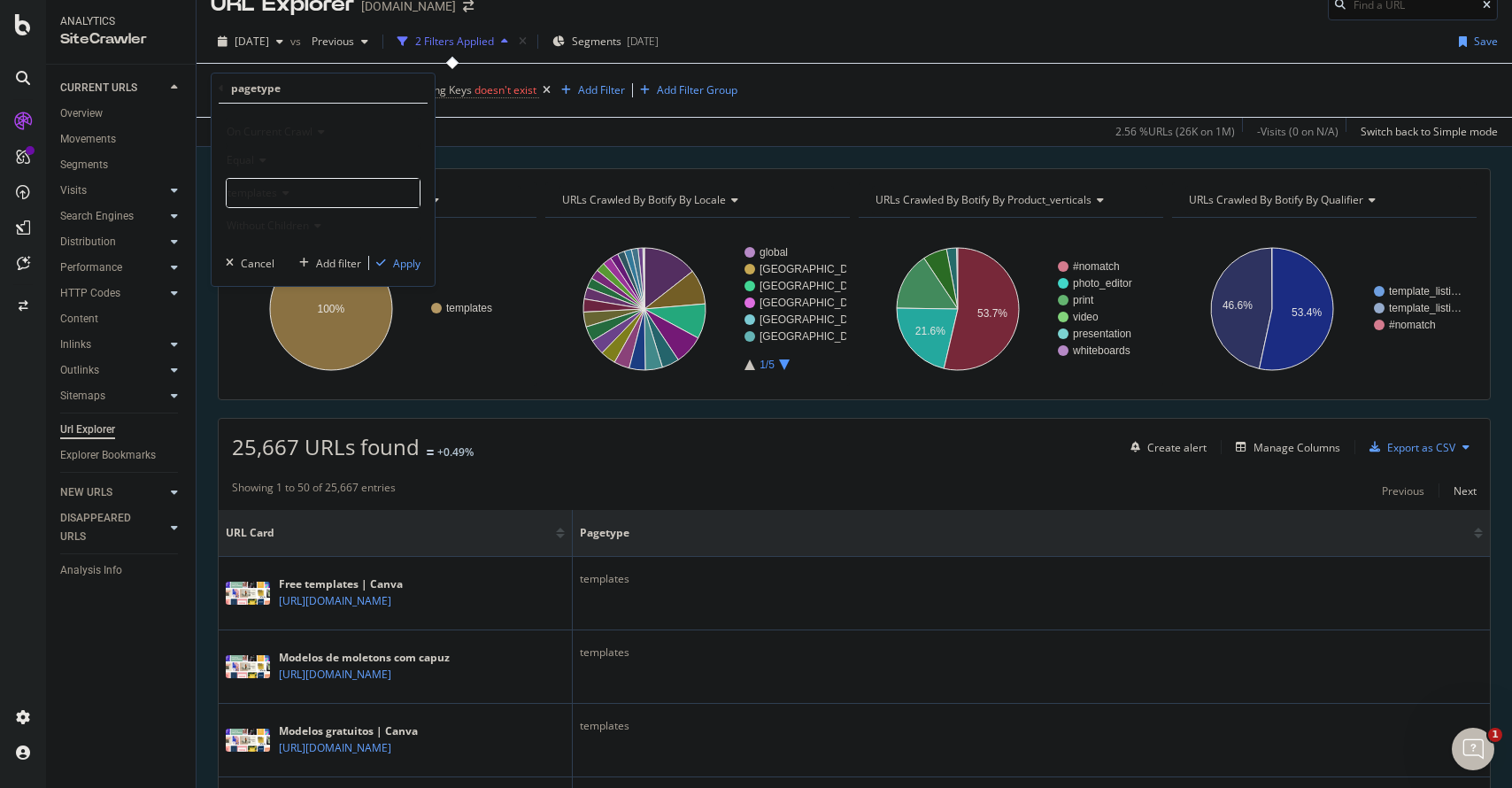
click at [293, 188] on div "templates" at bounding box center [323, 192] width 193 height 28
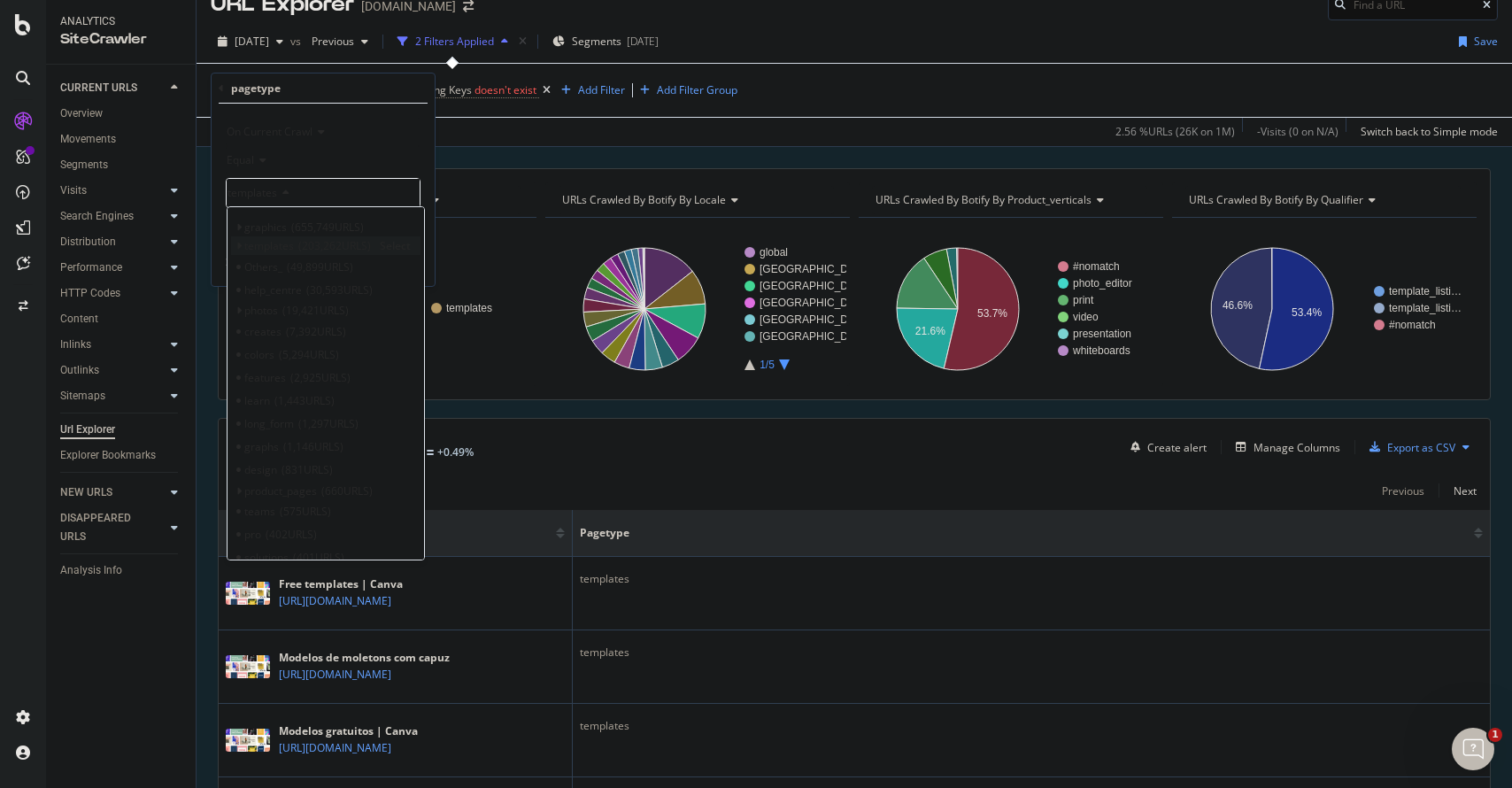
click at [237, 243] on icon at bounding box center [238, 246] width 6 height 11
click at [253, 267] on span "search" at bounding box center [269, 267] width 34 height 15
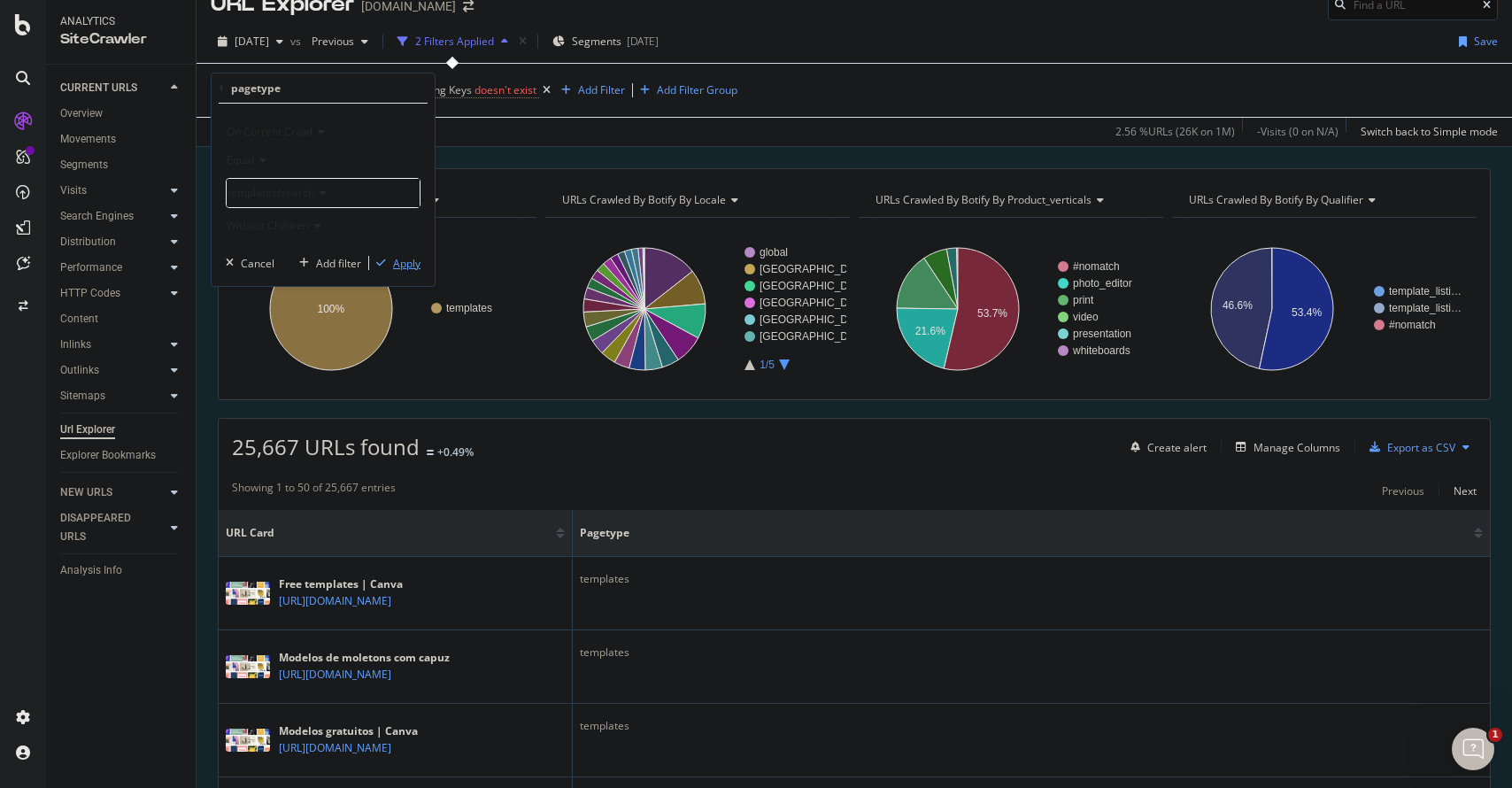
click at [396, 268] on div "Apply" at bounding box center [407, 263] width 28 height 15
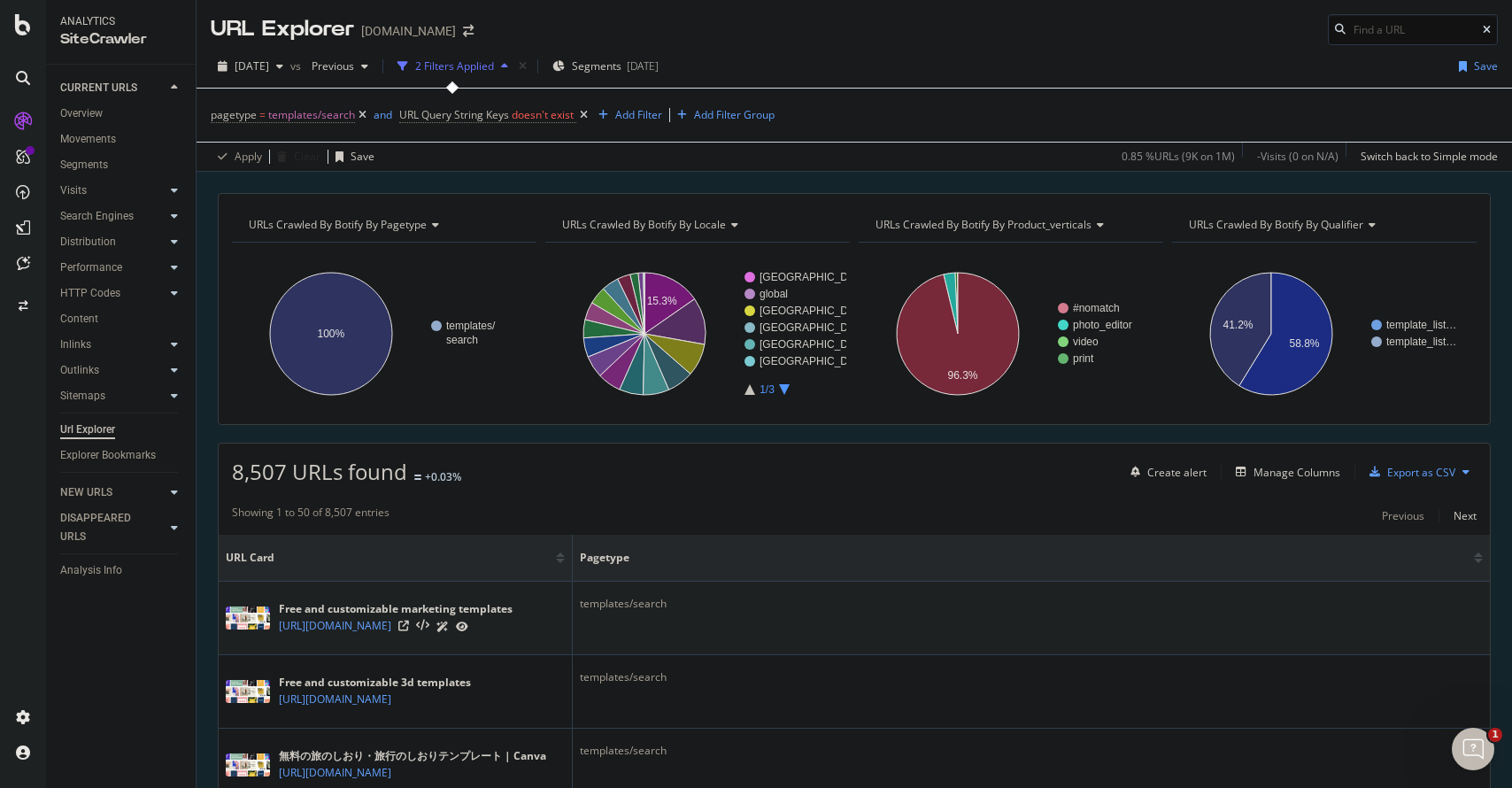
click at [468, 629] on icon at bounding box center [461, 627] width 12 height 11
click at [658, 114] on div "Add Filter" at bounding box center [638, 114] width 47 height 15
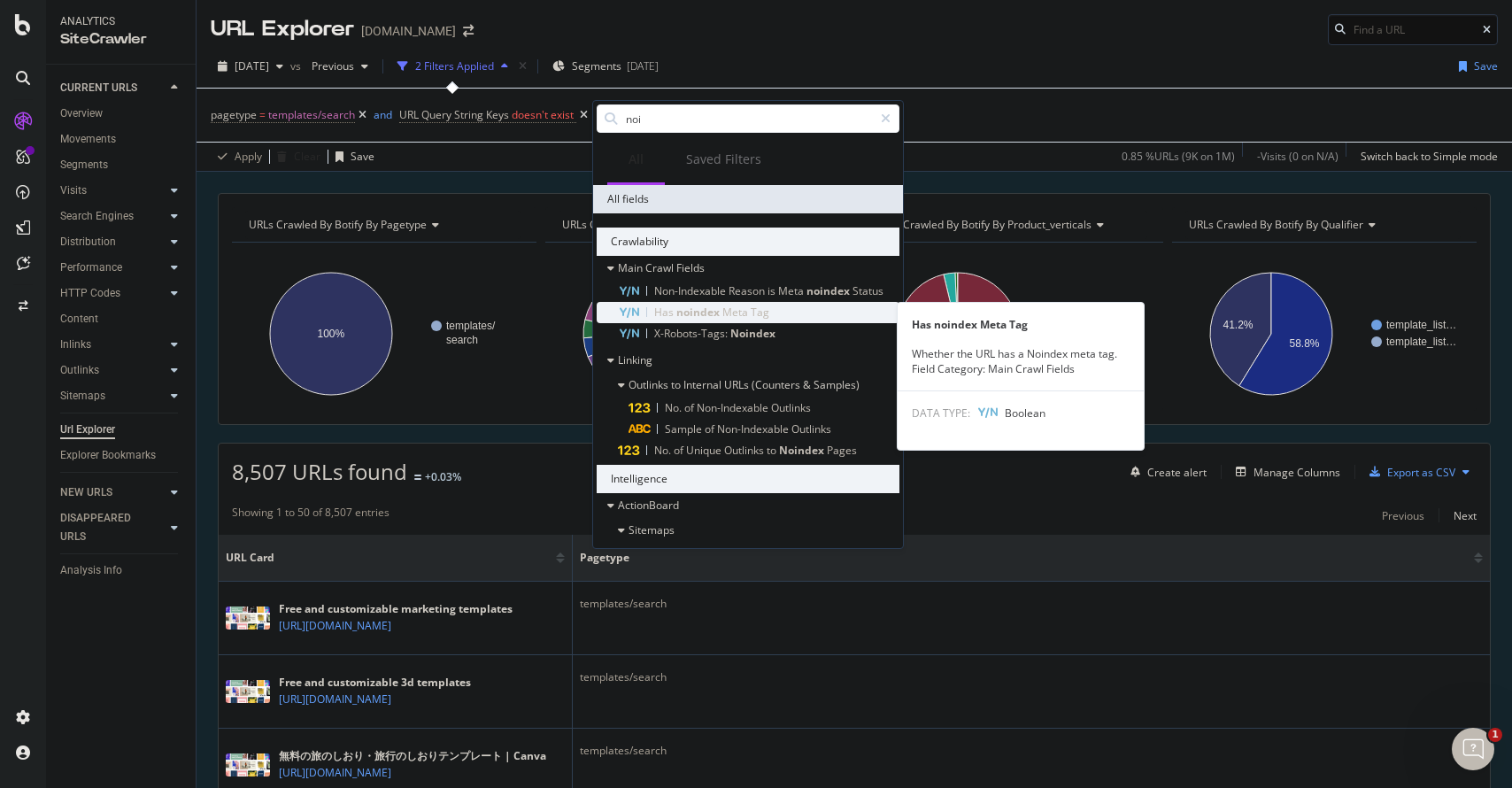
type input "noi"
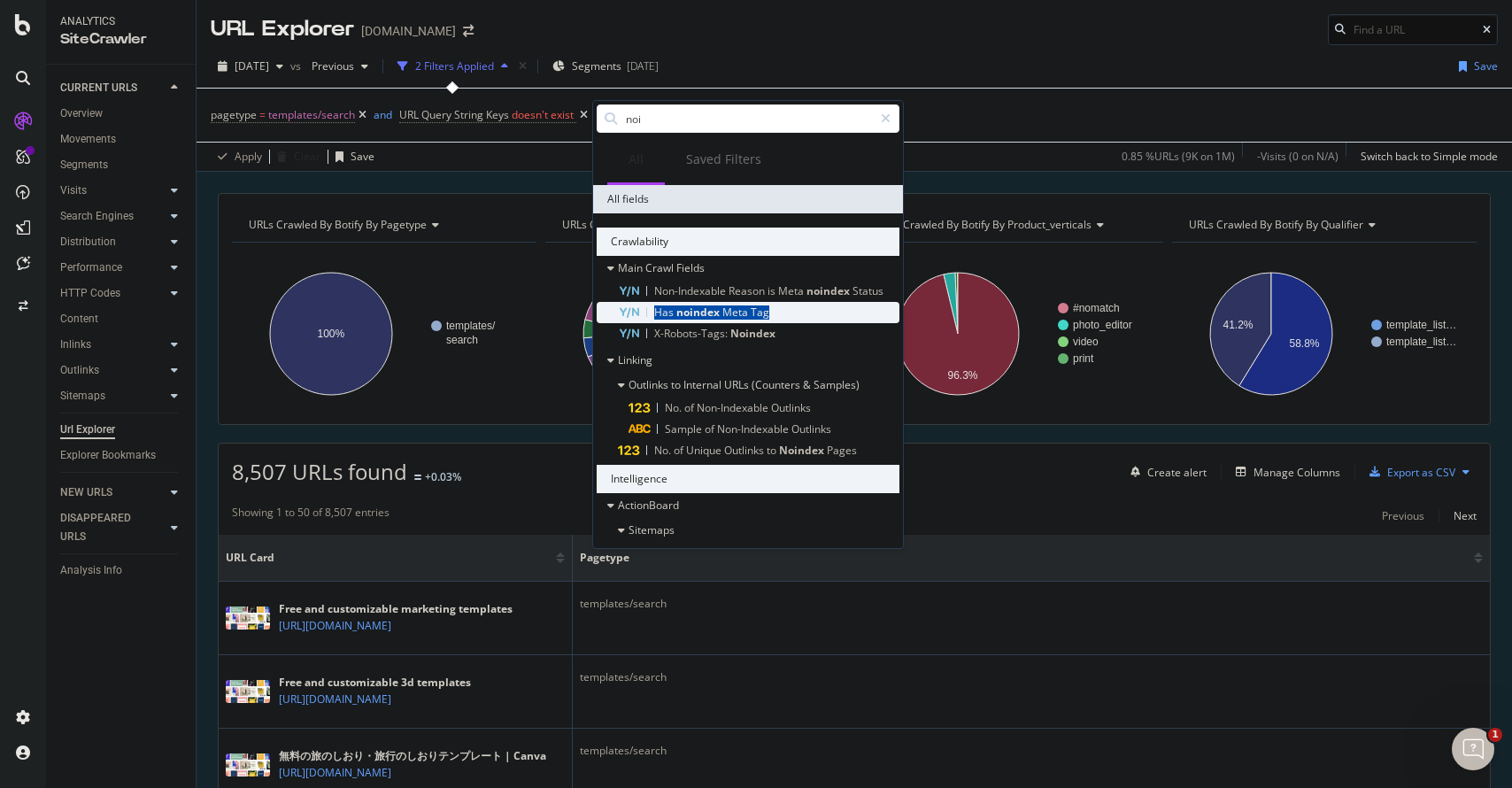
drag, startPoint x: 800, startPoint y: 317, endPoint x: 653, endPoint y: 313, distance: 147.1
click at [653, 313] on div "Has noindex Meta Tag" at bounding box center [758, 312] width 282 height 21
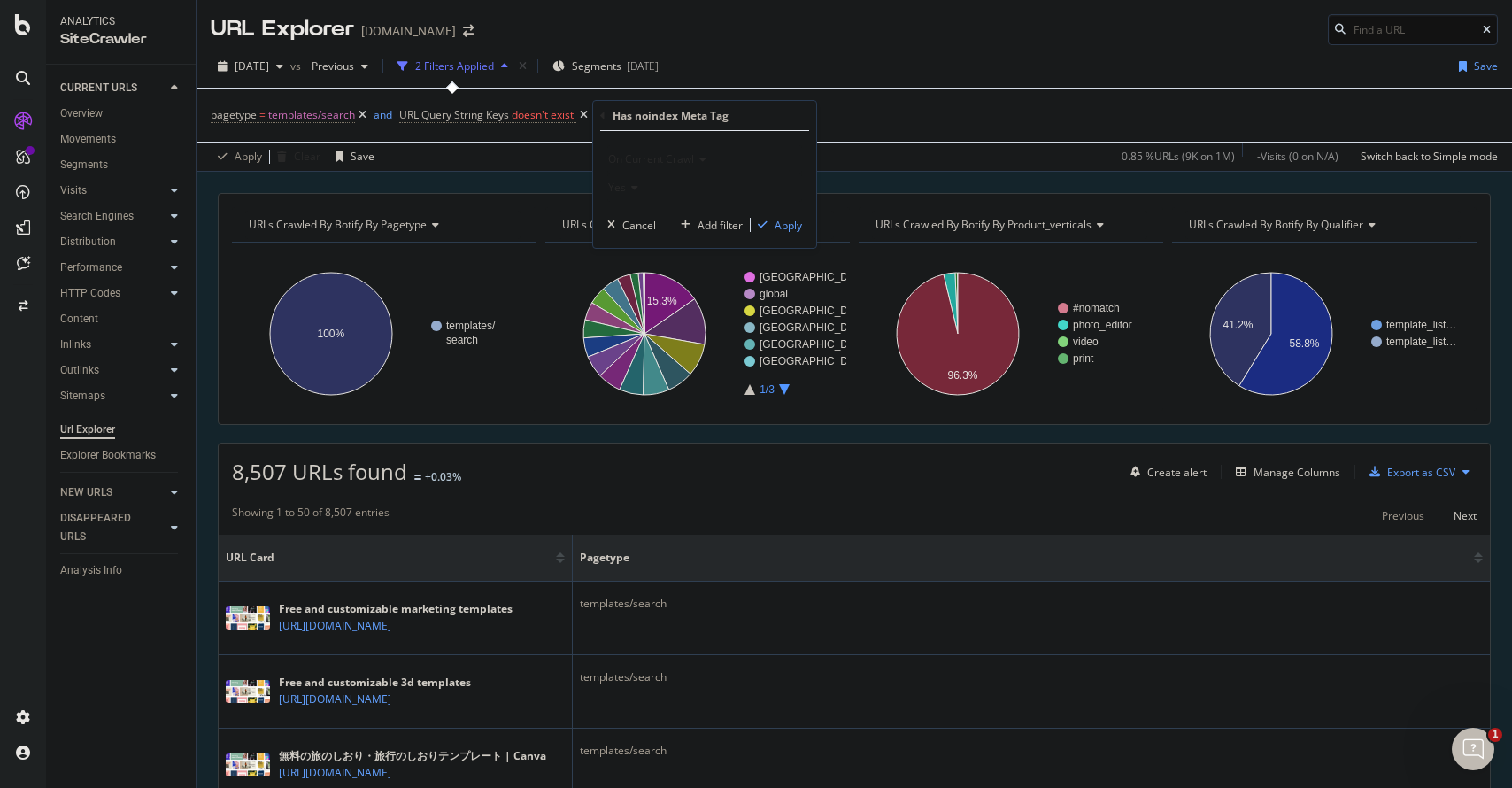
copy span "Has noindex Meta Tag"
click at [775, 229] on div "Apply" at bounding box center [788, 226] width 28 height 15
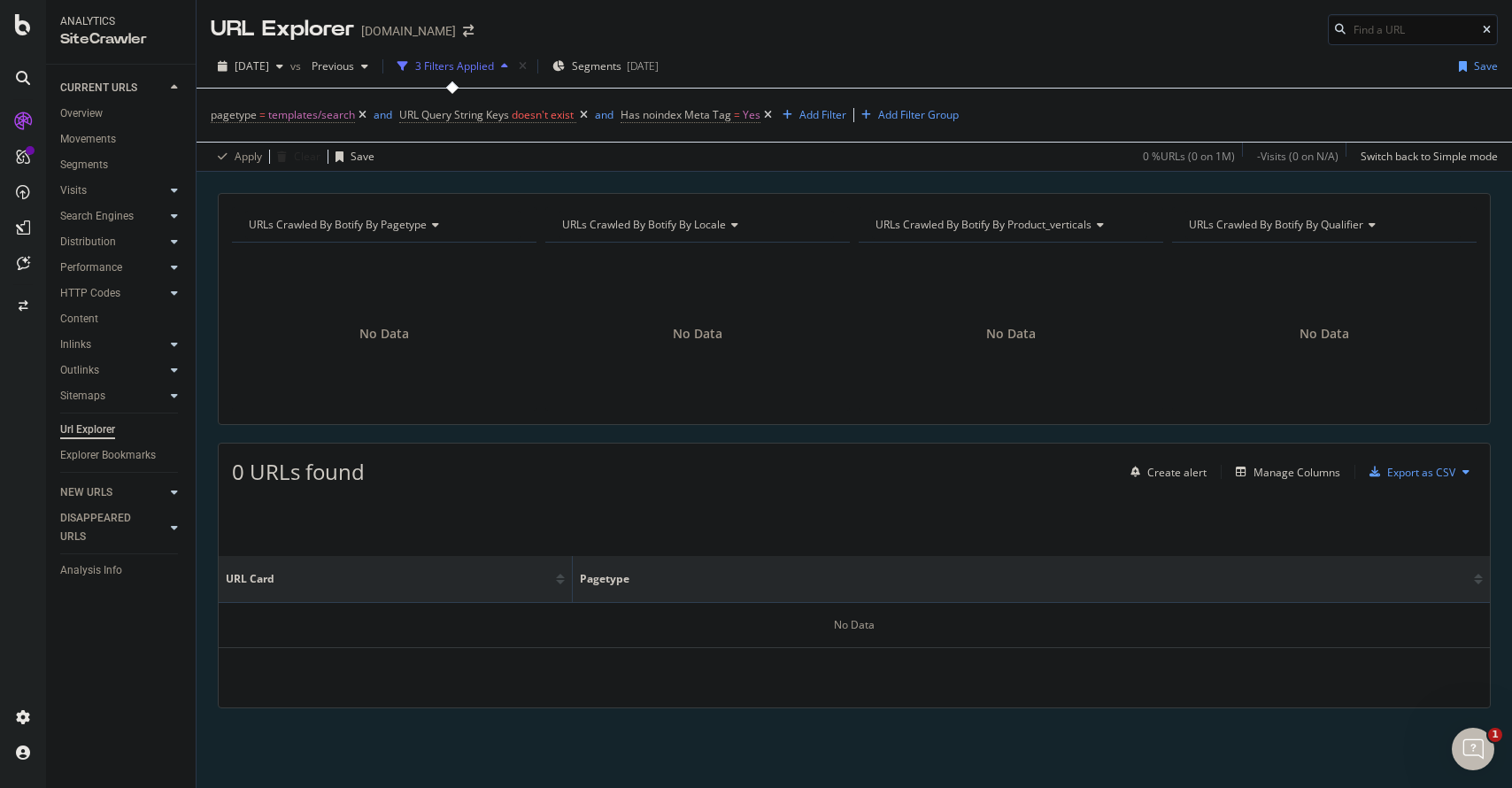
click at [501, 416] on div "URLs Crawled By Botify By pagetype Chart (by Value) Table Expand Export as CSV …" at bounding box center [855, 308] width 1273 height 232
click at [755, 113] on span "Yes" at bounding box center [752, 115] width 17 height 25
click at [668, 180] on div "Yes" at bounding box center [733, 185] width 195 height 28
click at [662, 239] on div "No" at bounding box center [735, 244] width 189 height 23
click at [812, 216] on div "Apply" at bounding box center [817, 223] width 28 height 15
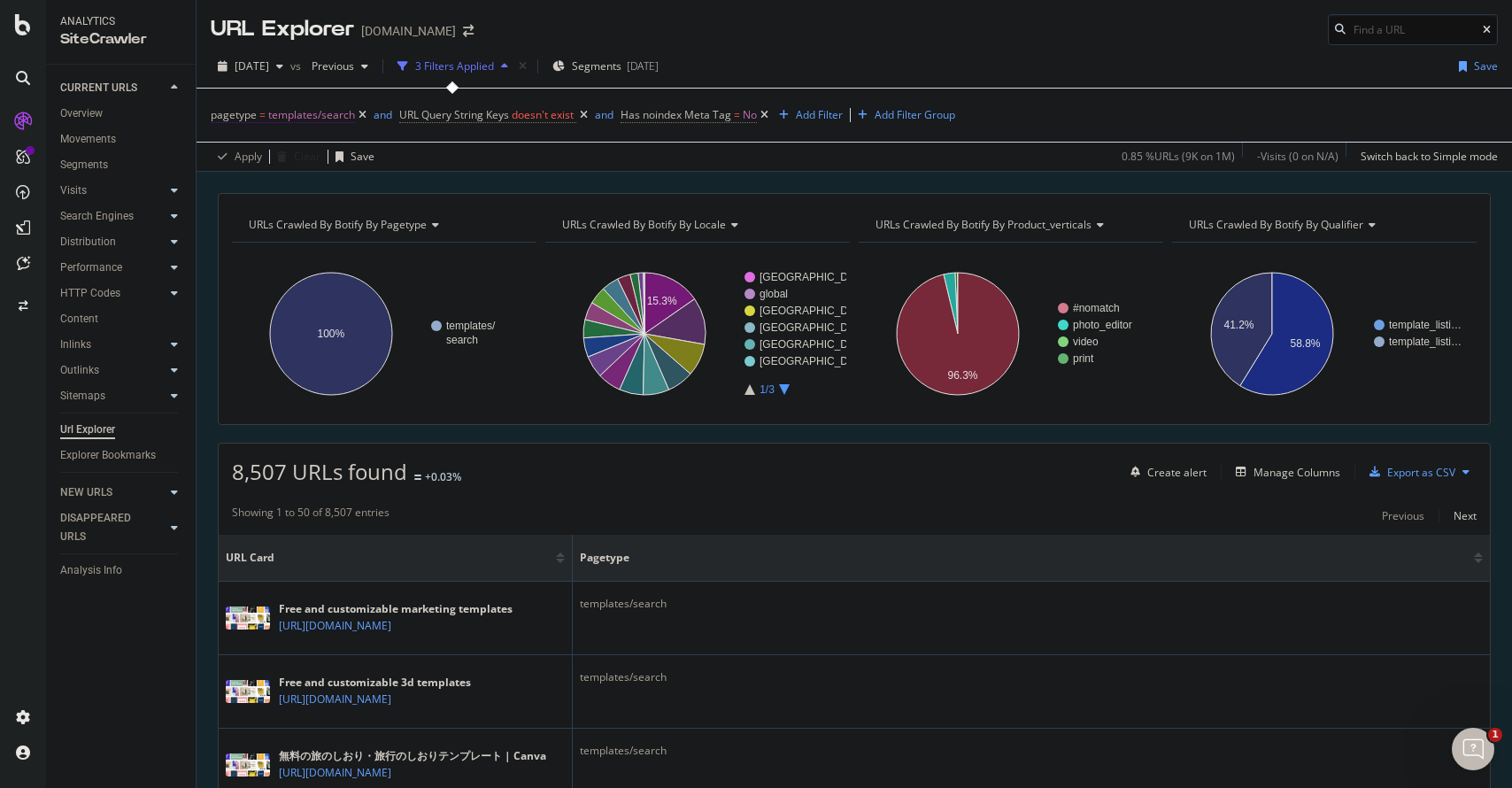
click at [295, 110] on span "templates/search" at bounding box center [311, 115] width 87 height 25
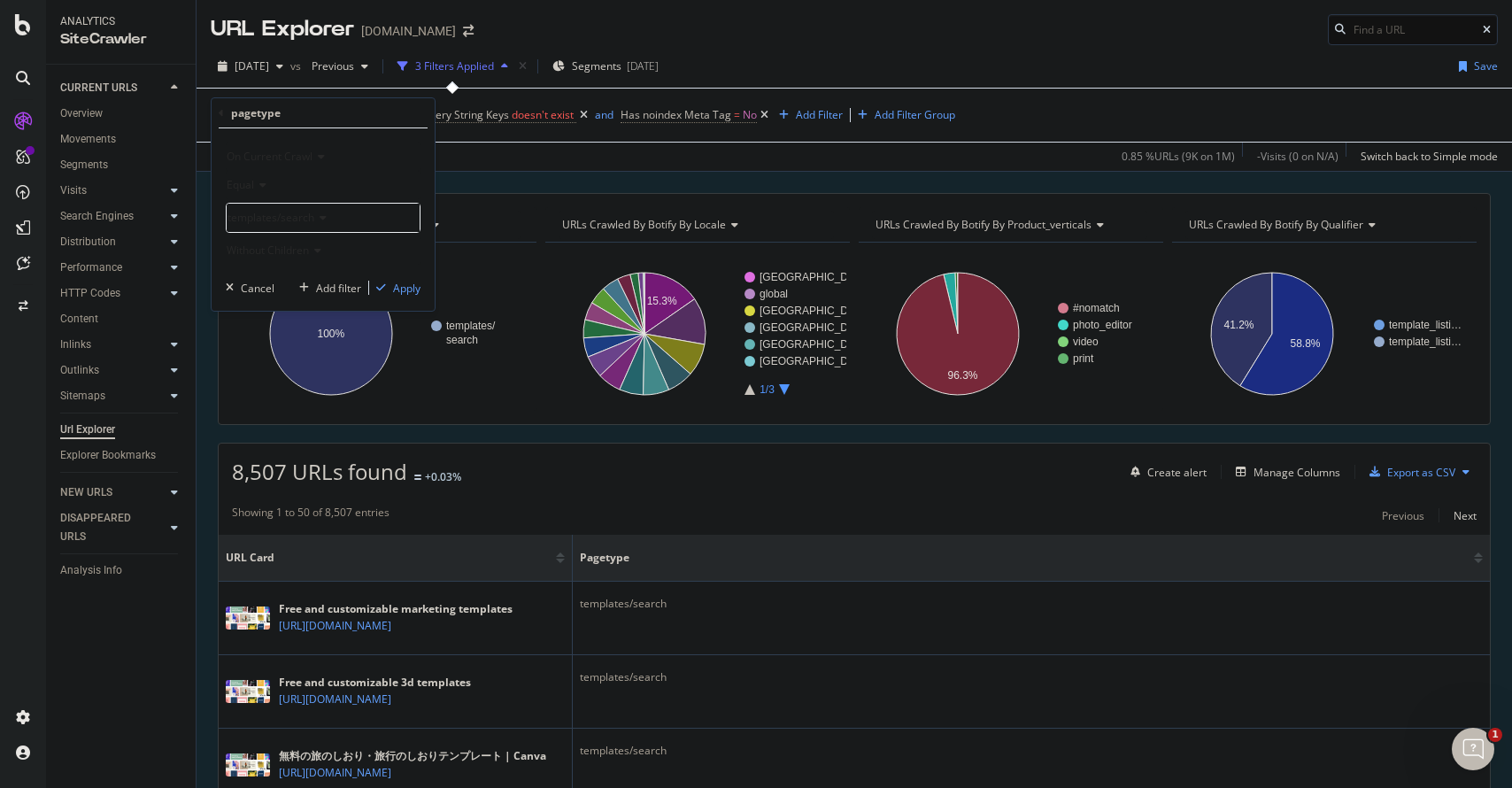
click at [310, 252] on icon at bounding box center [314, 250] width 12 height 11
click at [305, 335] on div "Only Children" at bounding box center [324, 332] width 189 height 23
click at [398, 292] on div "Apply" at bounding box center [407, 288] width 28 height 15
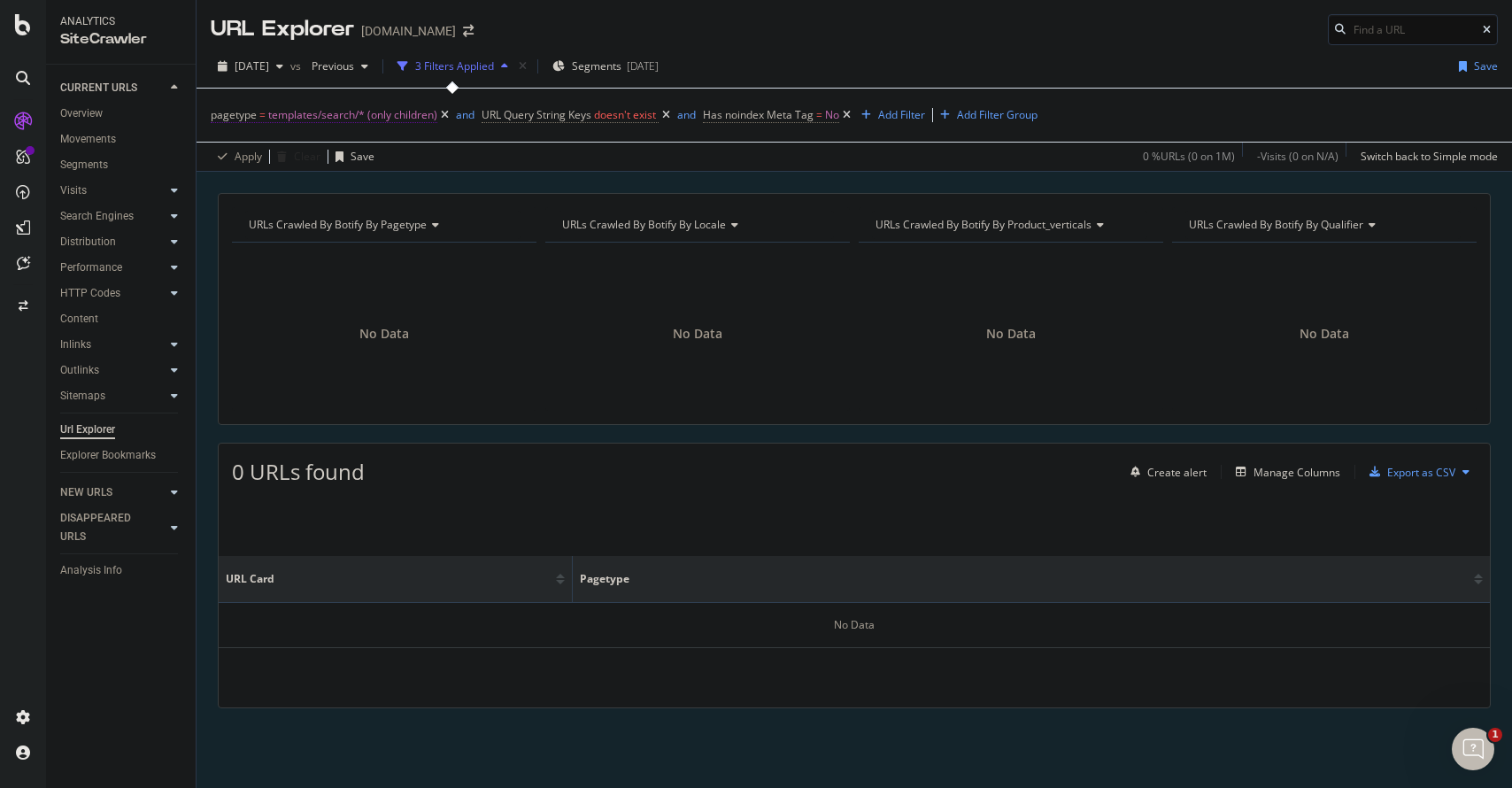
click at [404, 113] on span "templates/search/* (only children)" at bounding box center [353, 115] width 169 height 25
click at [308, 242] on div "Only Children" at bounding box center [323, 250] width 195 height 28
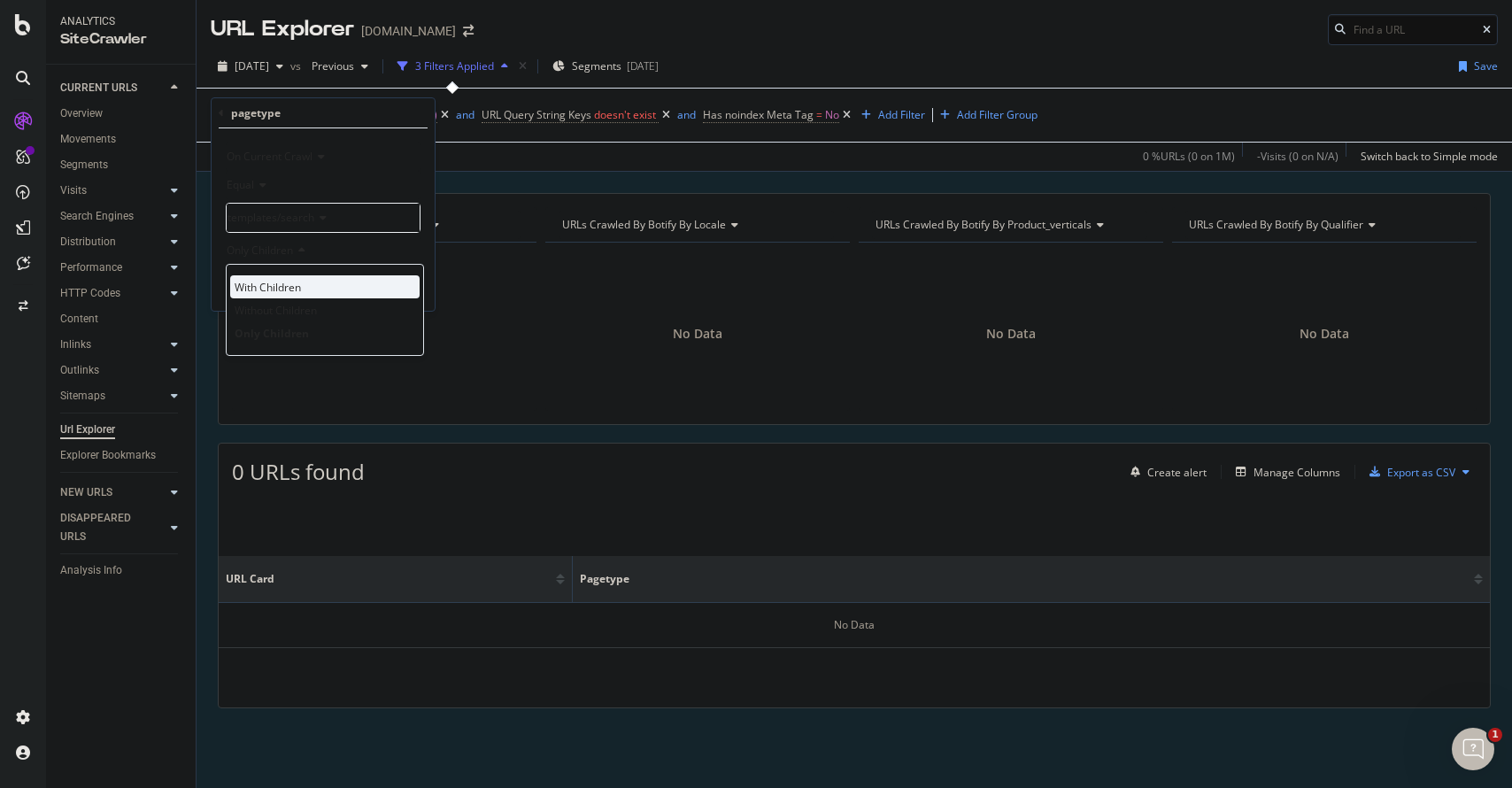
click at [299, 277] on div "With Children" at bounding box center [324, 286] width 189 height 23
click at [411, 294] on div "Apply" at bounding box center [407, 288] width 28 height 15
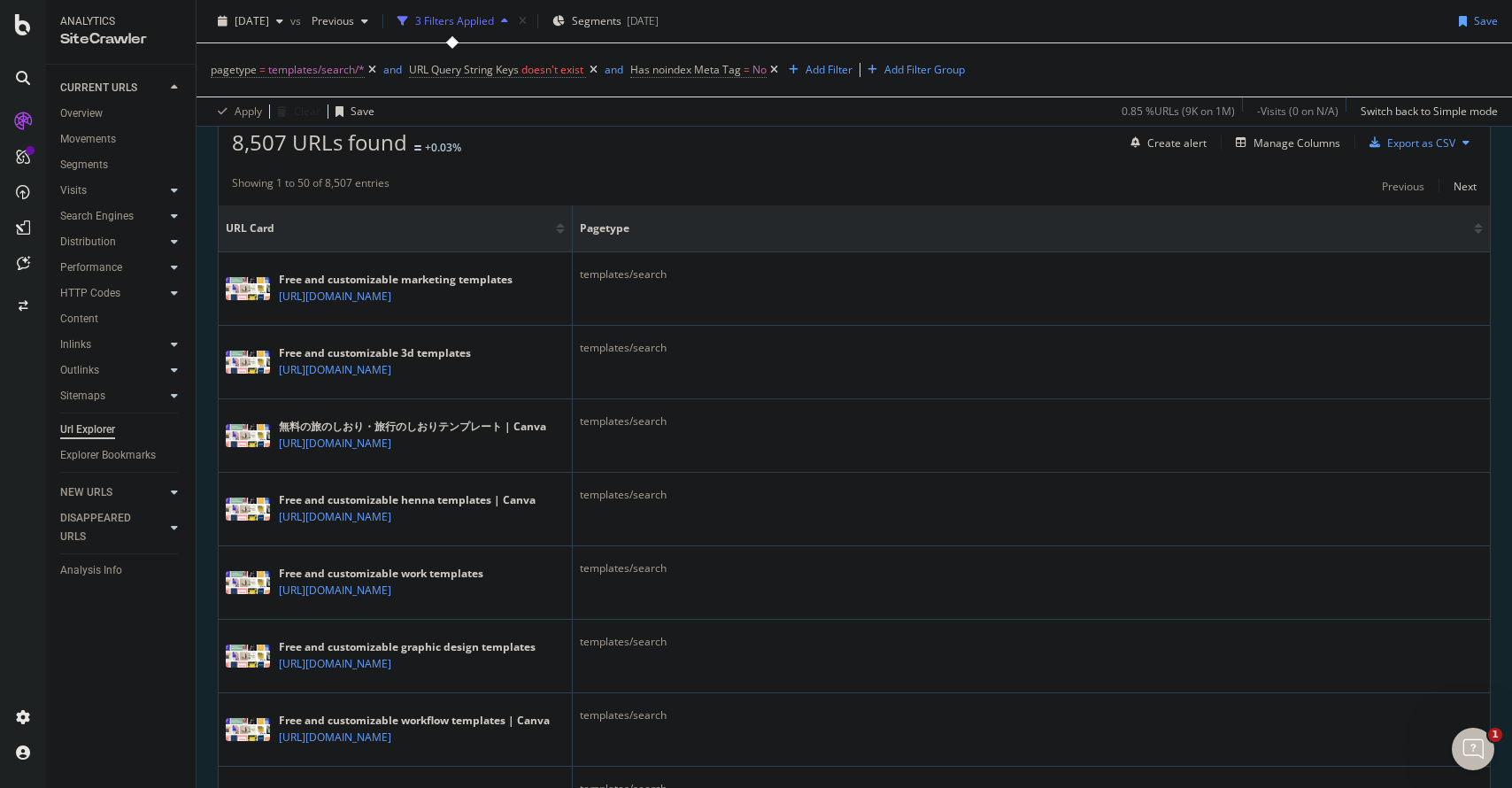
scroll to position [318, 0]
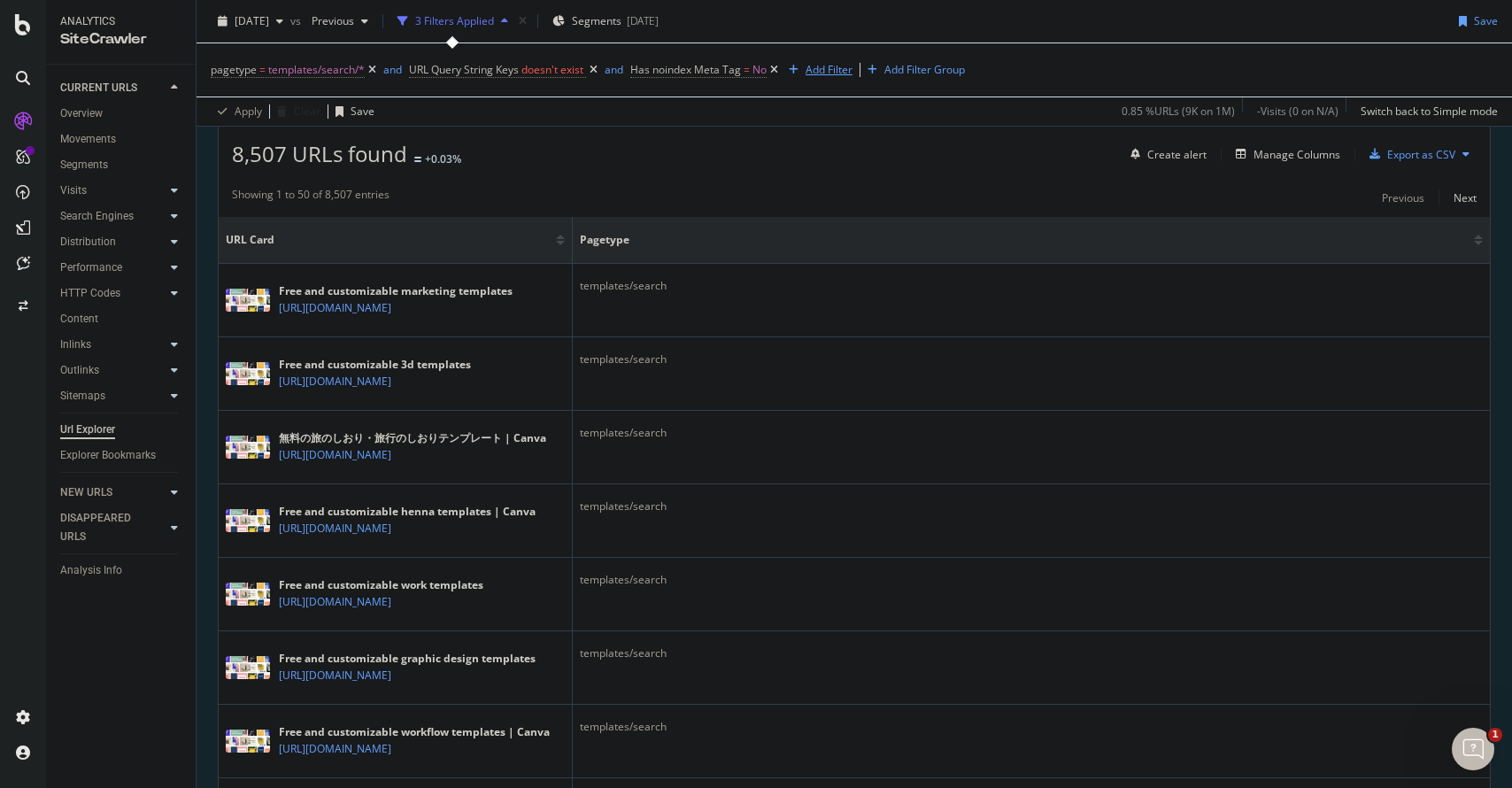
click at [800, 73] on div "button" at bounding box center [793, 69] width 24 height 11
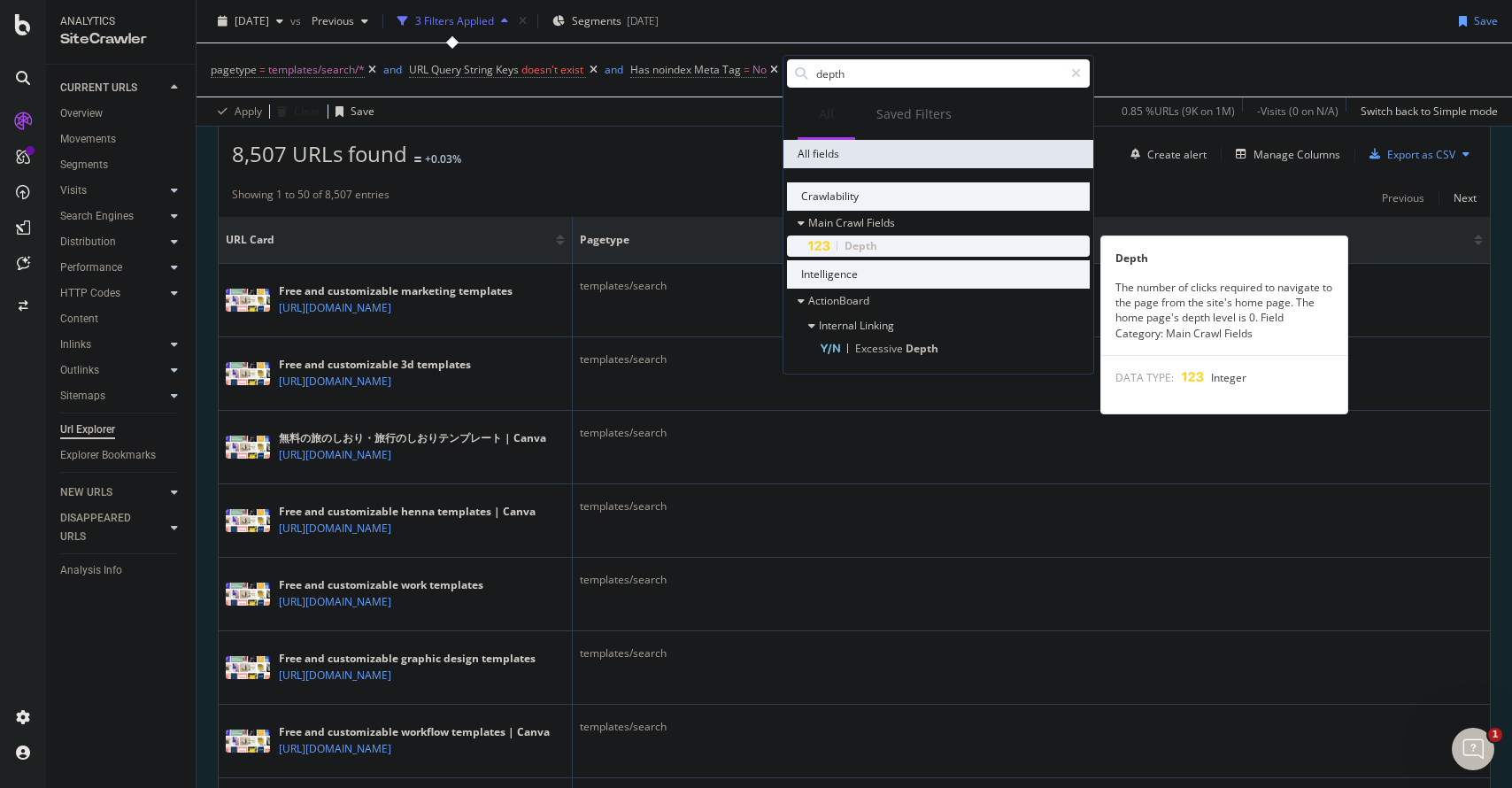
type input "depth"
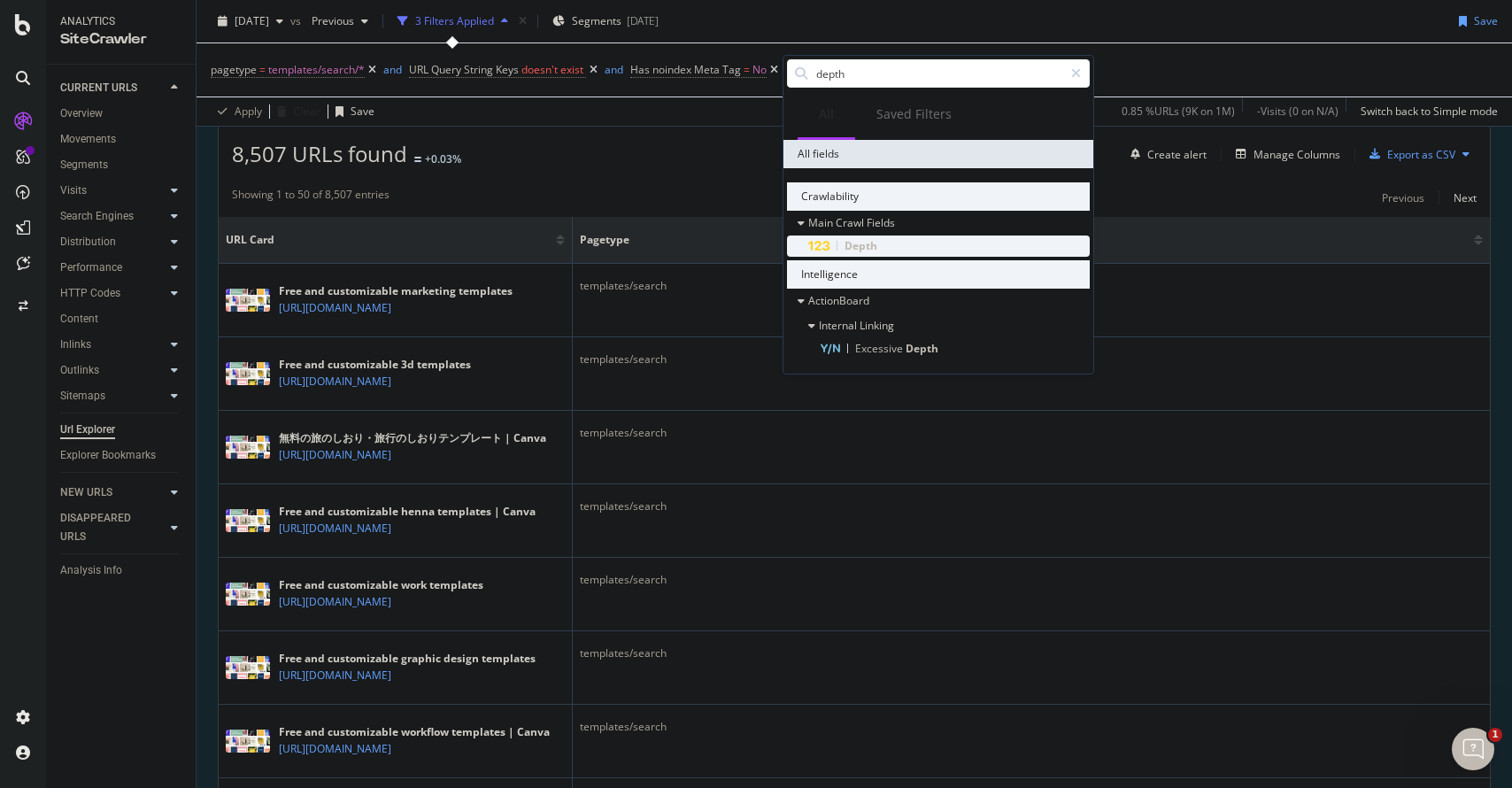
click at [885, 245] on div "Depth" at bounding box center [949, 246] width 282 height 21
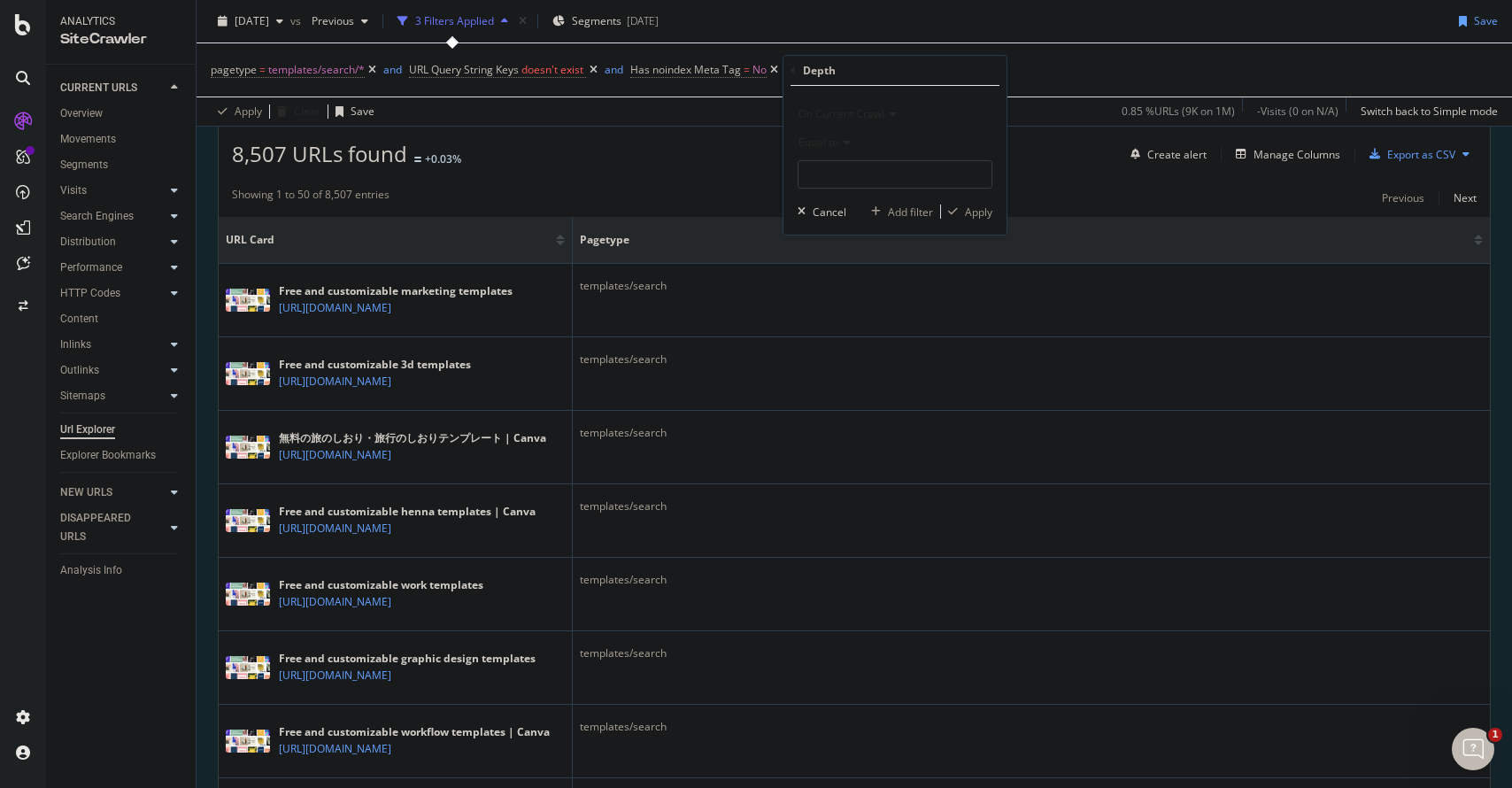
click at [841, 144] on icon at bounding box center [844, 142] width 12 height 11
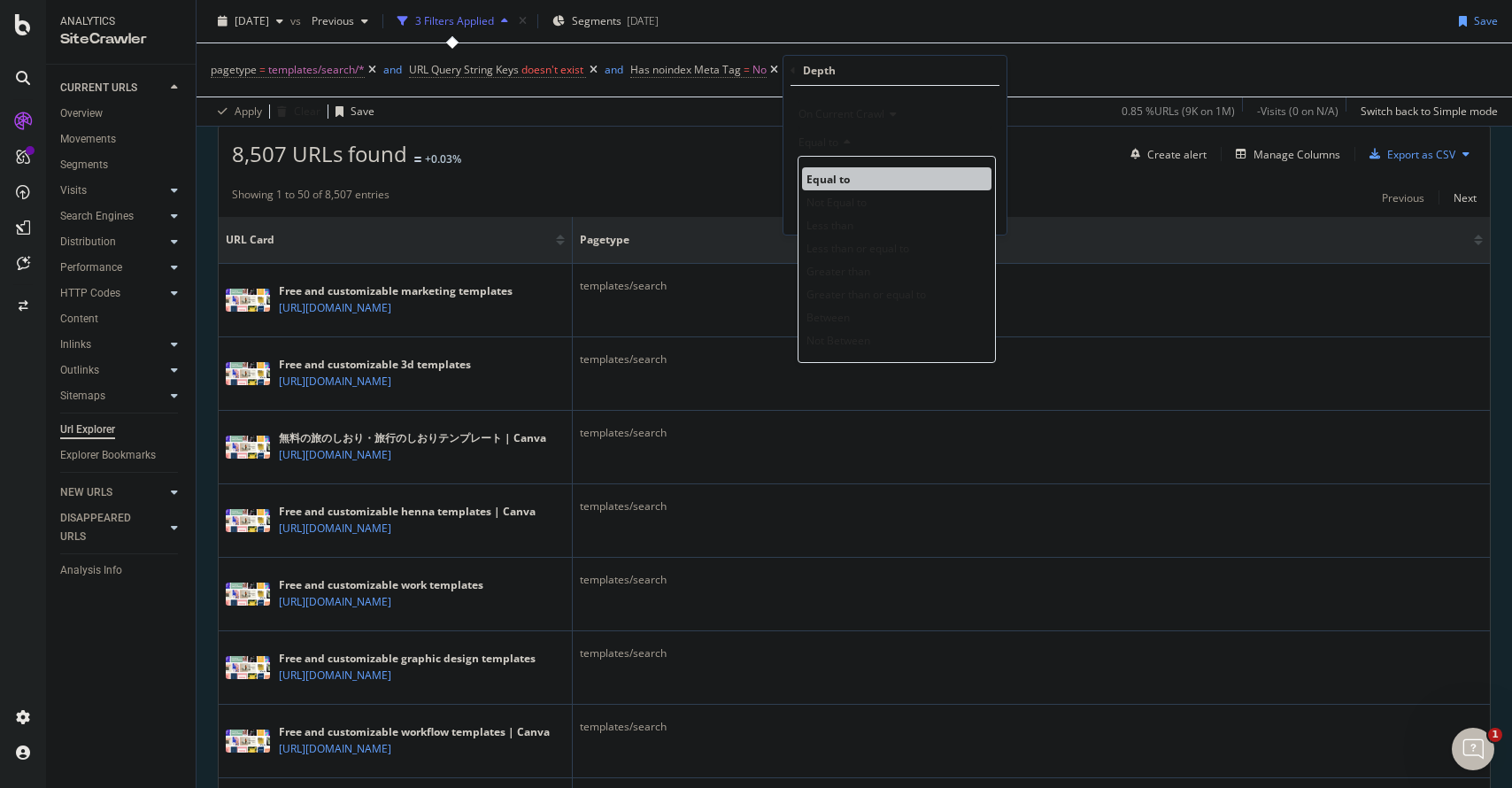
click at [840, 181] on span "Equal to" at bounding box center [828, 180] width 43 height 15
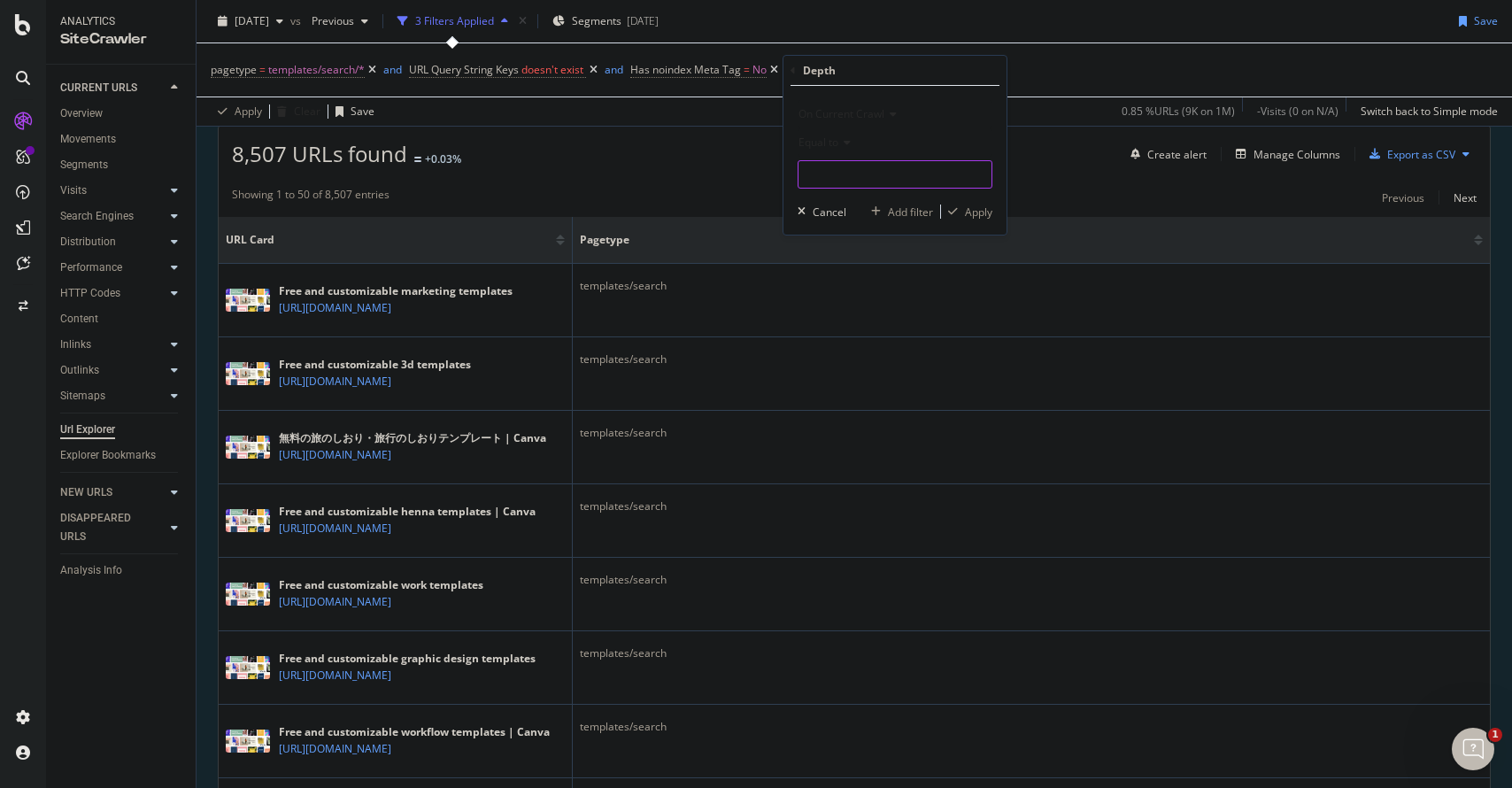
click at [910, 164] on input "number" at bounding box center [895, 174] width 195 height 28
click at [836, 310] on span "2" at bounding box center [867, 310] width 130 height 15
type input "2"
click at [917, 208] on div "Apply" at bounding box center [979, 212] width 28 height 15
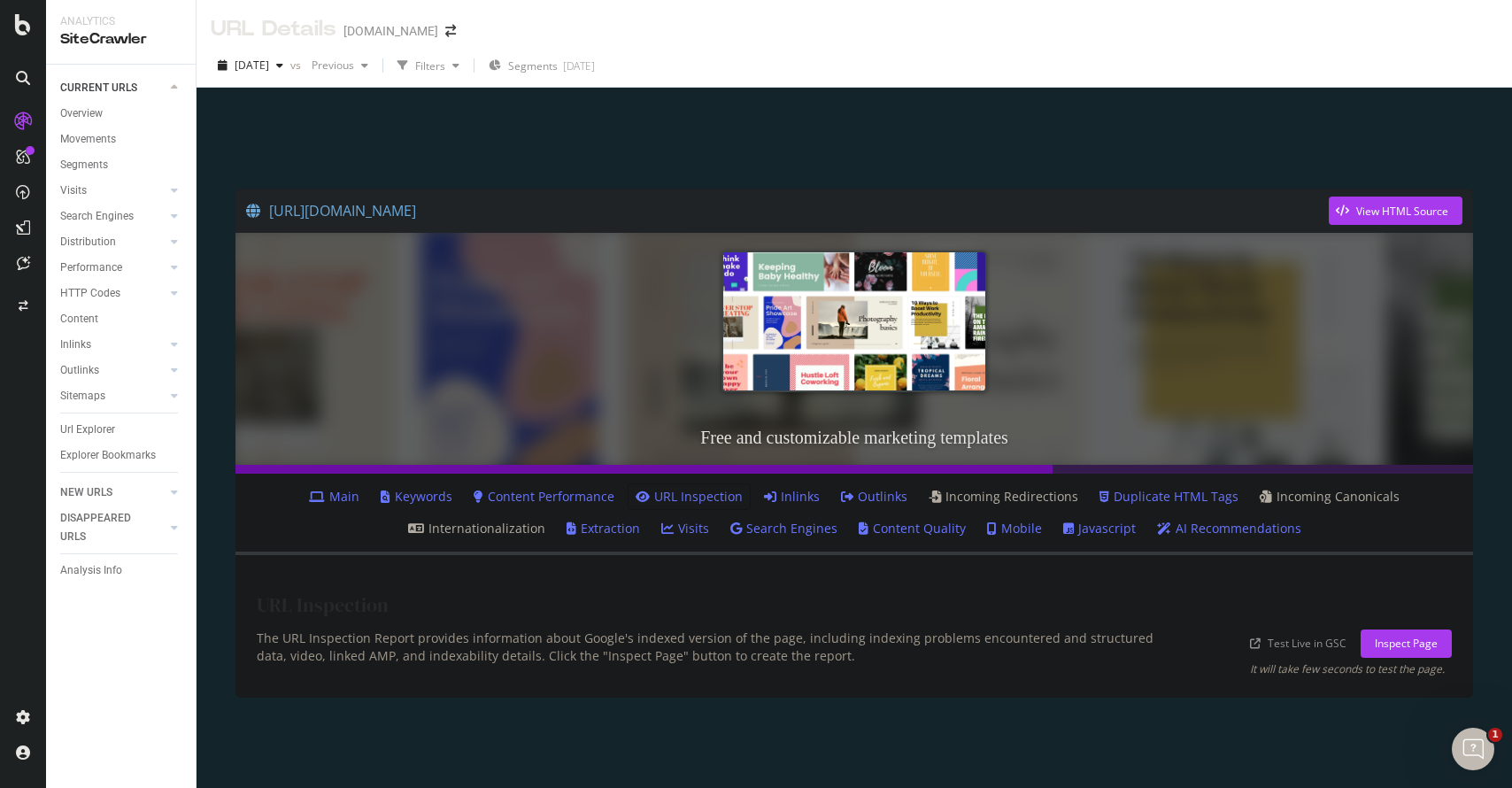
click at [359, 491] on link "Main" at bounding box center [334, 496] width 50 height 17
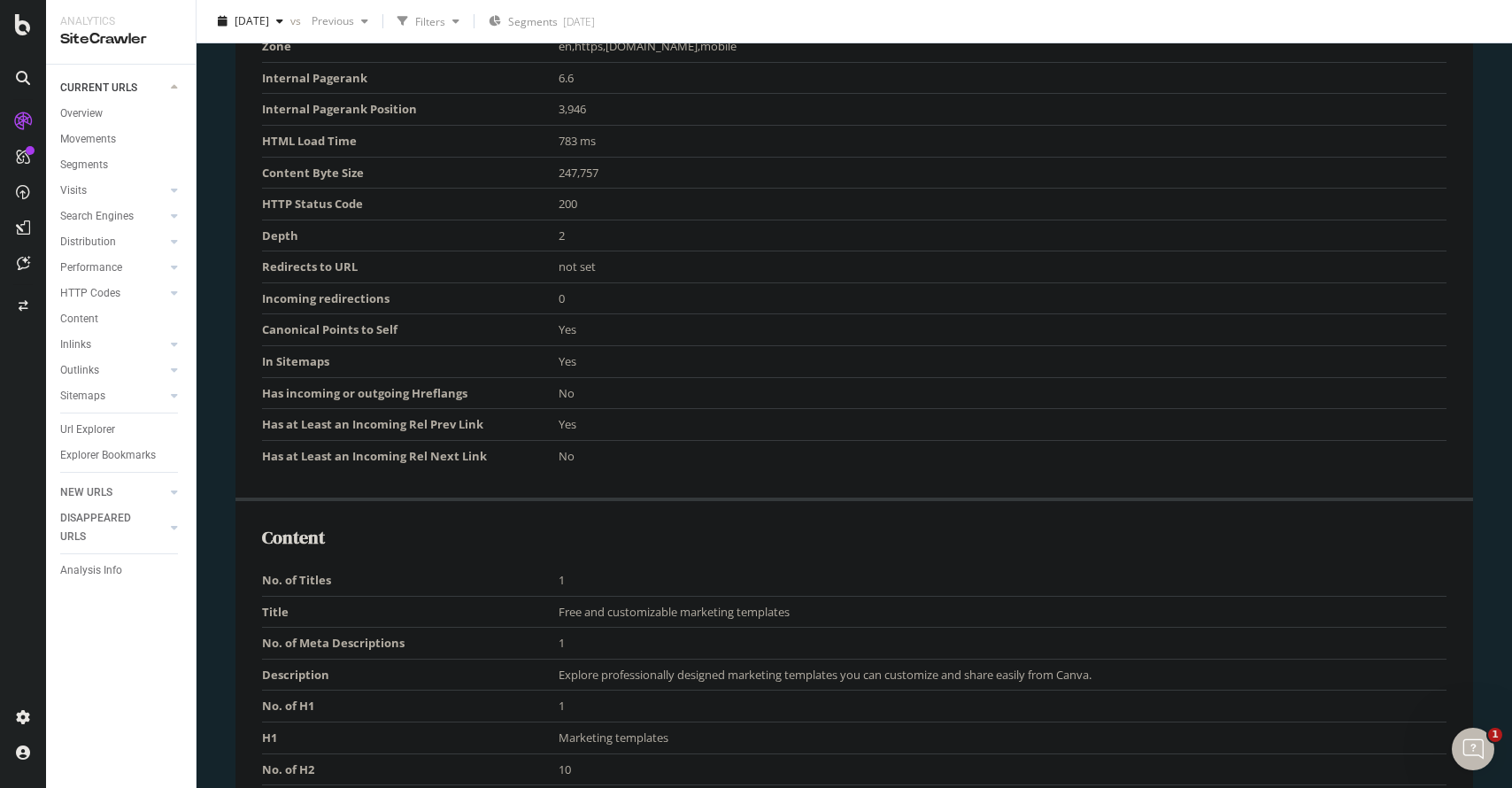
scroll to position [1366, 0]
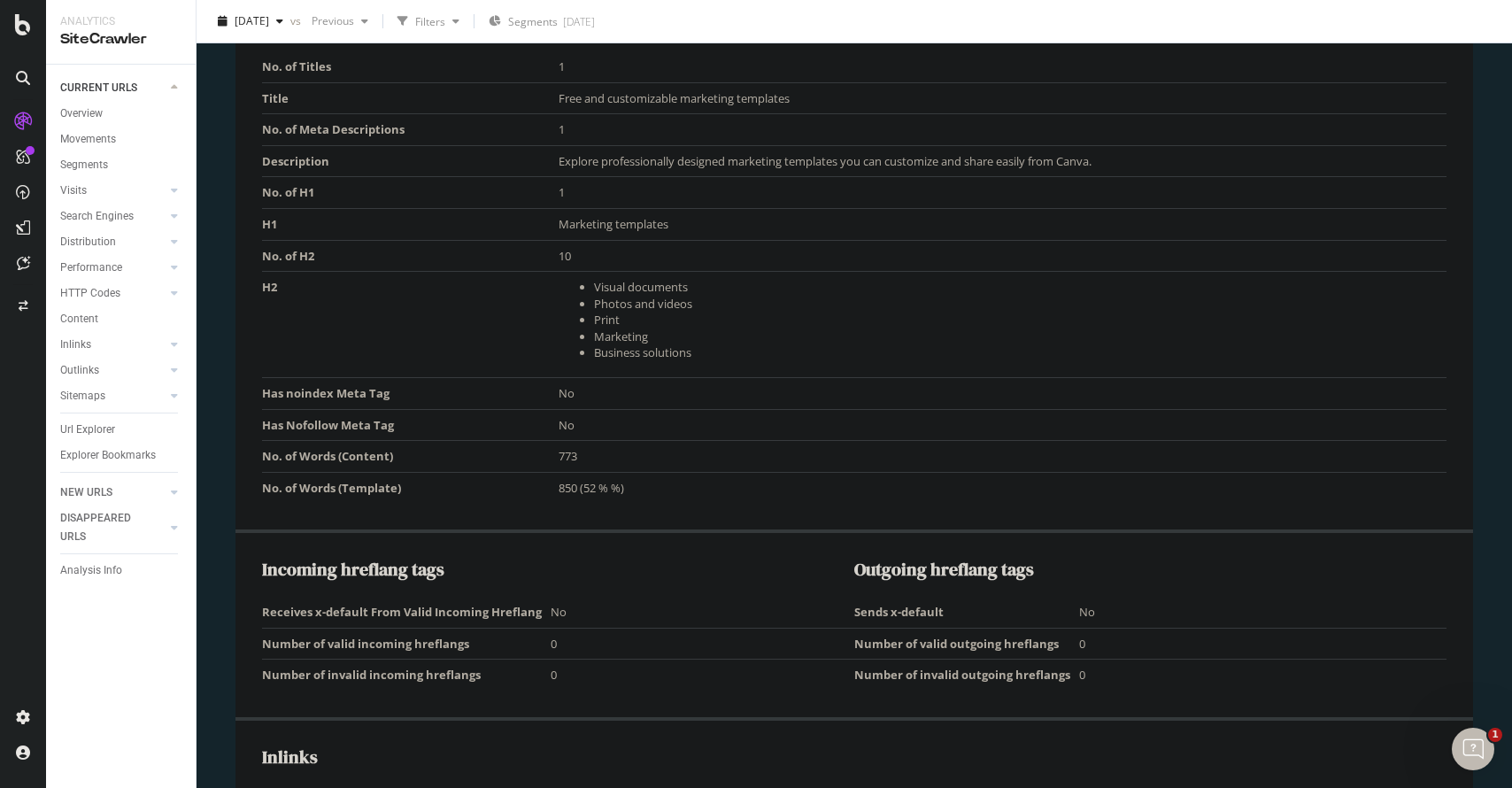
click at [358, 407] on td "Has noindex Meta Tag" at bounding box center [410, 392] width 297 height 32
click at [349, 389] on td "Has noindex Meta Tag" at bounding box center [410, 392] width 297 height 32
